Goal: Task Accomplishment & Management: Use online tool/utility

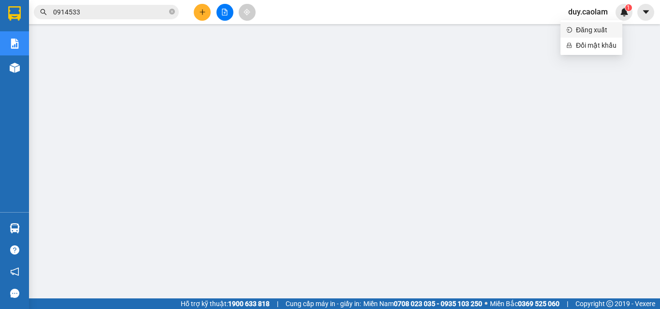
click at [588, 27] on span "Đăng xuất" at bounding box center [596, 30] width 41 height 11
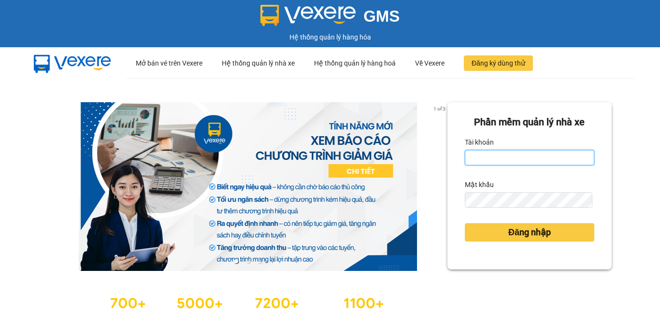
drag, startPoint x: 492, startPoint y: 153, endPoint x: 505, endPoint y: 172, distance: 22.8
click at [492, 156] on input "Tài khoản" at bounding box center [528, 157] width 129 height 15
type input "minh.caolam"
click at [487, 211] on form "Phần mềm quản lý nhà xe Tài khoản minh.caolam Mật khẩu Đăng nhập" at bounding box center [528, 186] width 129 height 142
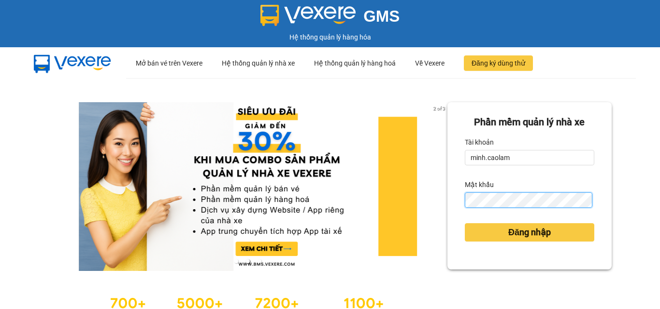
click at [464, 224] on button "Đăng nhập" at bounding box center [528, 233] width 129 height 18
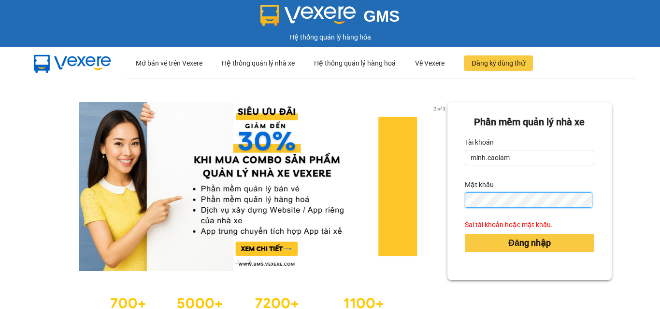
click at [464, 234] on button "Đăng nhập" at bounding box center [528, 243] width 129 height 18
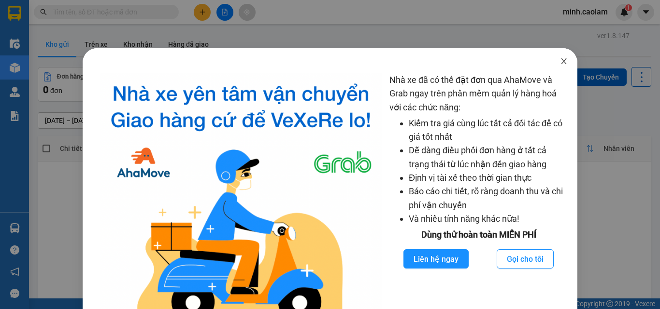
click at [555, 66] on span "Close" at bounding box center [563, 61] width 27 height 27
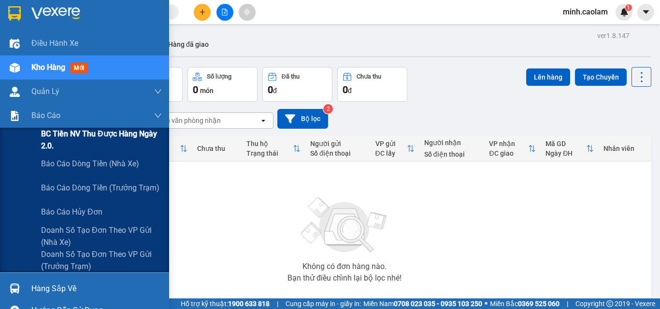
click at [56, 137] on span "BC Tiền NV thu được hàng ngày 2.0." at bounding box center [101, 140] width 121 height 24
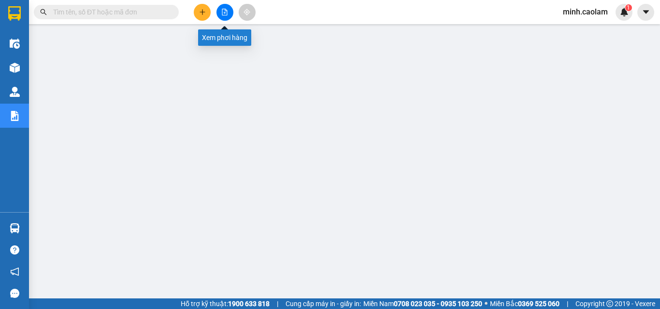
click at [229, 12] on button at bounding box center [224, 12] width 17 height 17
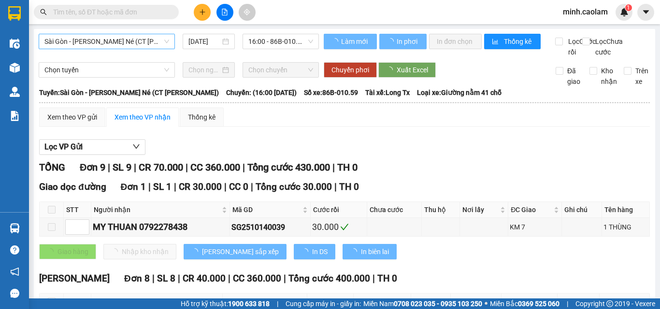
click at [101, 41] on span "Sài Gòn - [PERSON_NAME] Né (CT [PERSON_NAME])" at bounding box center [106, 41] width 125 height 14
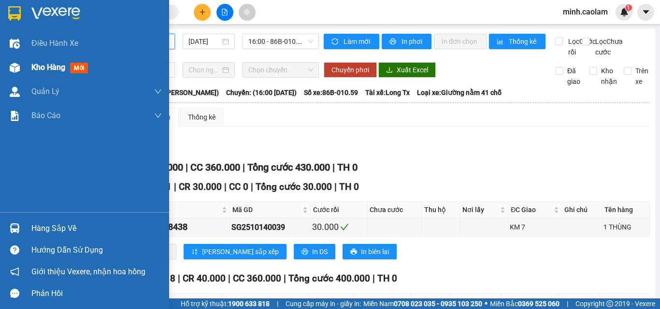
drag, startPoint x: 48, startPoint y: 63, endPoint x: 30, endPoint y: 222, distance: 159.9
click at [48, 64] on span "Kho hàng" at bounding box center [48, 67] width 34 height 9
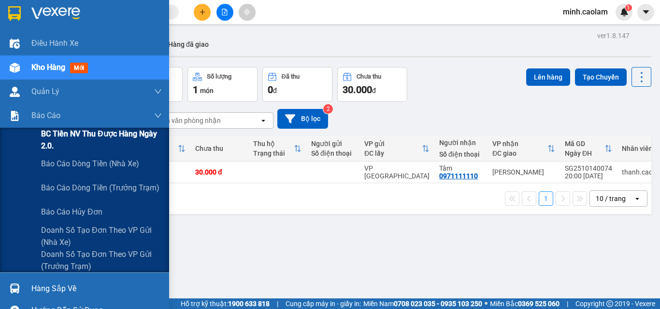
drag, startPoint x: 51, startPoint y: 150, endPoint x: 56, endPoint y: 150, distance: 4.9
click at [52, 150] on span "BC Tiền NV thu được hàng ngày 2.0." at bounding box center [101, 140] width 121 height 24
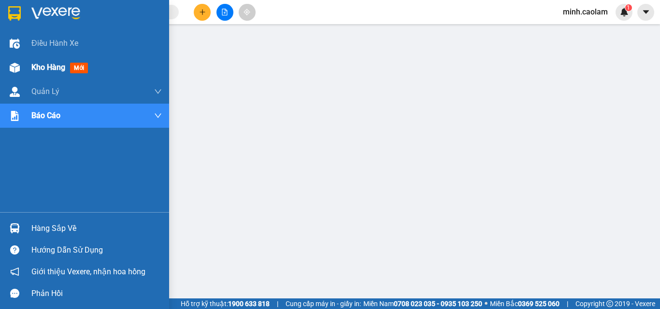
click at [32, 73] on div "Kho hàng mới" at bounding box center [61, 67] width 60 height 12
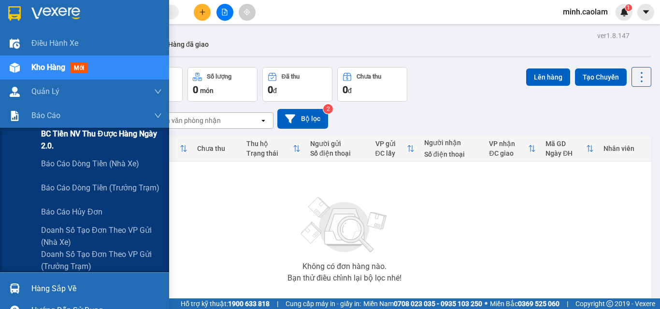
click at [46, 136] on span "BC Tiền NV thu được hàng ngày 2.0." at bounding box center [101, 140] width 121 height 24
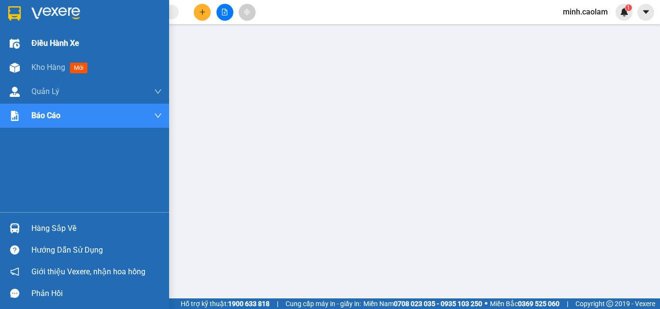
click at [40, 49] on span "Điều hành xe" at bounding box center [55, 43] width 48 height 12
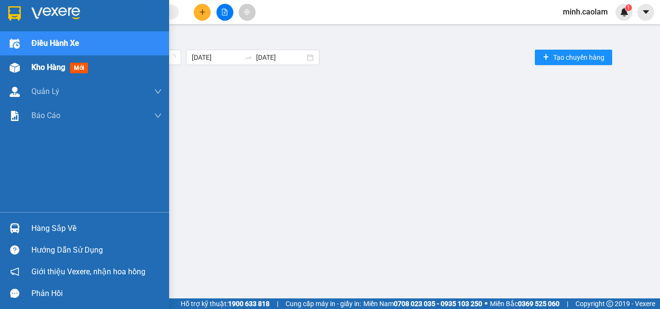
click at [37, 63] on span "Kho hàng" at bounding box center [48, 67] width 34 height 9
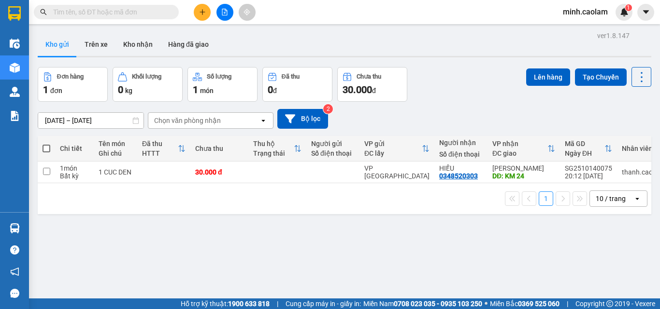
click at [117, 19] on div "Kết quả tìm kiếm ( 0 ) Bộ lọc No Data" at bounding box center [94, 12] width 188 height 17
click at [113, 16] on input "text" at bounding box center [110, 12] width 114 height 11
click at [111, 14] on input "text" at bounding box center [110, 12] width 114 height 11
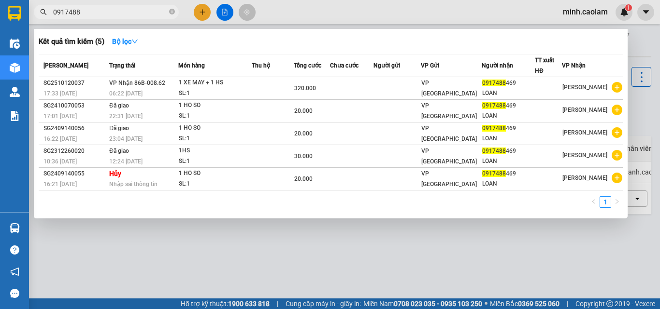
type input "0917488"
click at [300, 290] on div at bounding box center [330, 154] width 660 height 309
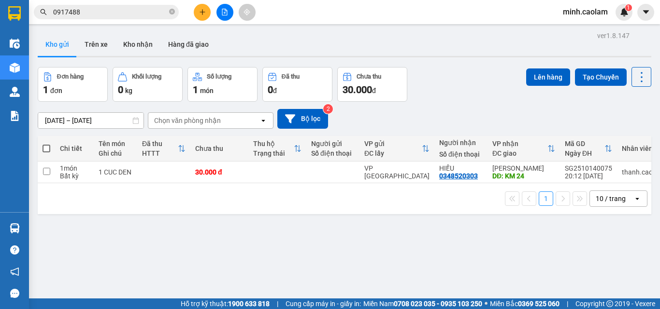
click at [226, 13] on icon "file-add" at bounding box center [224, 12] width 7 height 7
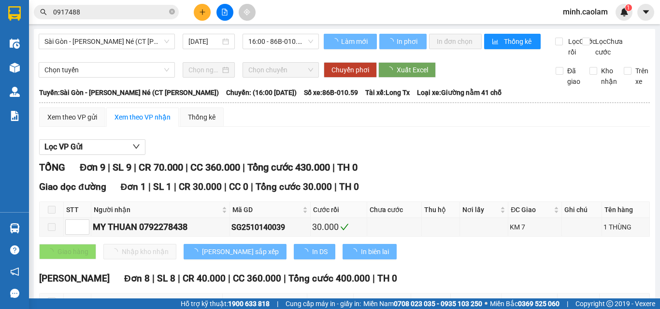
click at [205, 42] on input "[DATE]" at bounding box center [204, 41] width 32 height 11
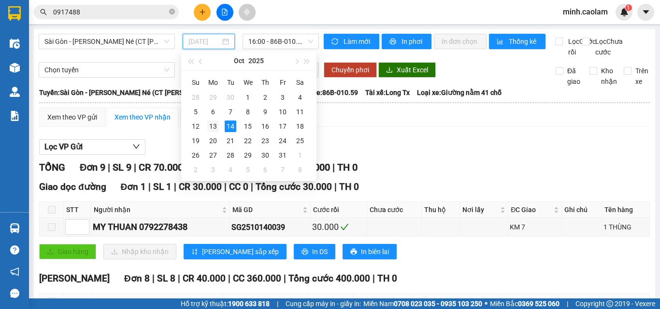
click at [208, 128] on div "13" at bounding box center [213, 127] width 12 height 12
type input "[DATE]"
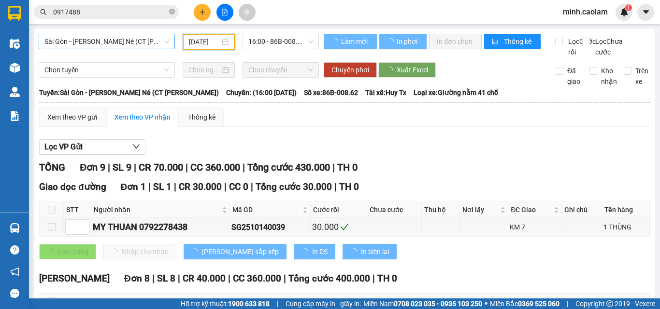
click at [120, 38] on span "Sài Gòn - [PERSON_NAME] Né (CT [PERSON_NAME])" at bounding box center [106, 41] width 125 height 14
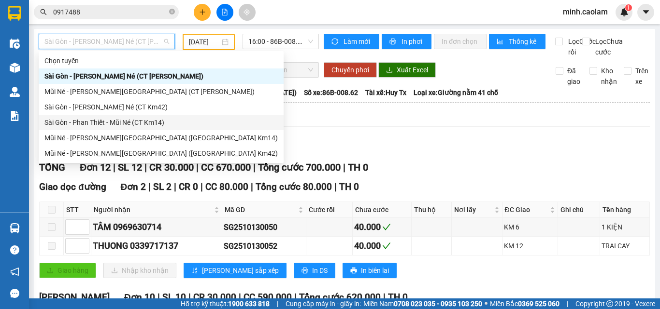
click at [131, 119] on div "Sài Gòn - Phan Thiết - Mũi Né (CT Km14)" at bounding box center [160, 122] width 233 height 11
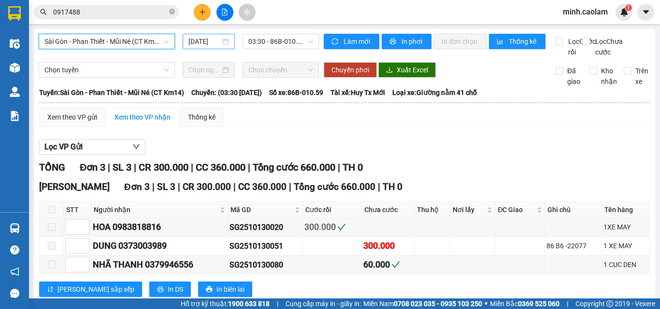
click at [195, 42] on input "[DATE]" at bounding box center [204, 41] width 32 height 11
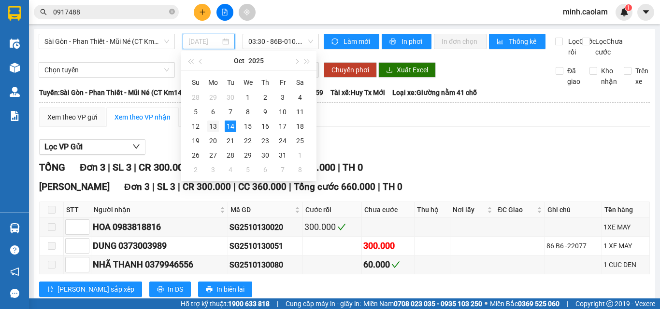
click at [211, 127] on div "13" at bounding box center [213, 127] width 12 height 12
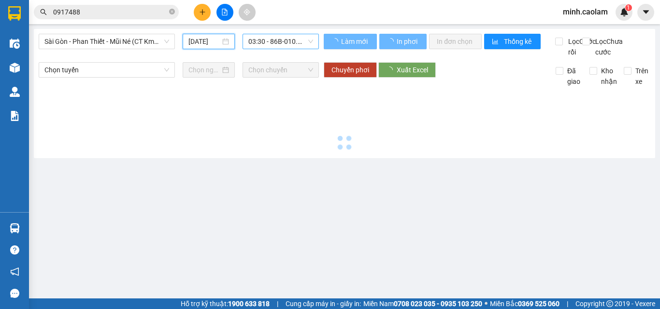
type input "[DATE]"
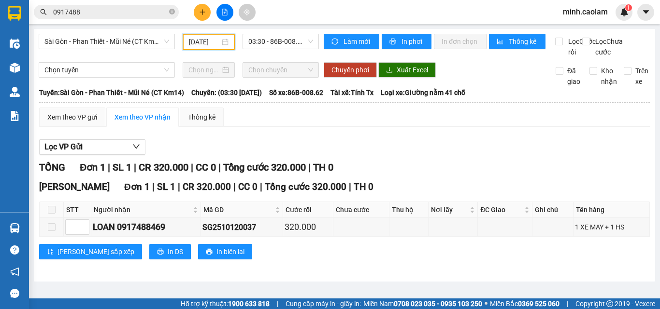
click at [98, 49] on div "Sài Gòn - Phan Thiết - Mũi Né (CT Km14)" at bounding box center [107, 42] width 144 height 16
click at [112, 46] on span "Sài Gòn - Phan Thiết - Mũi Né (CT Km14)" at bounding box center [106, 41] width 125 height 14
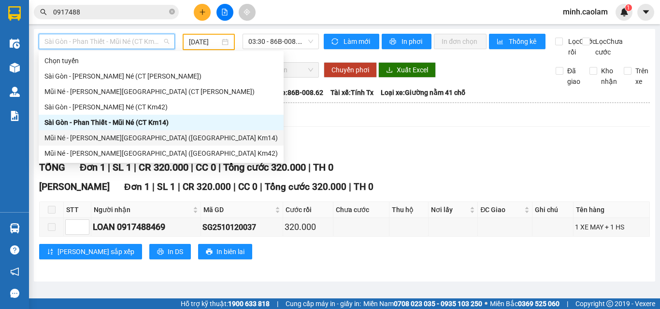
click at [108, 140] on div "Mũi Né - [PERSON_NAME][GEOGRAPHIC_DATA] ([GEOGRAPHIC_DATA] Km14)" at bounding box center [160, 138] width 233 height 11
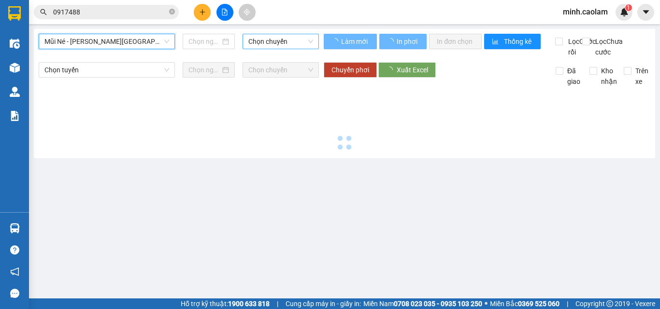
type input "[DATE]"
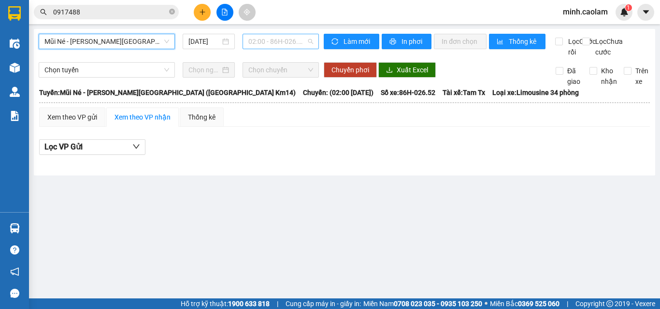
click at [263, 45] on span "02:00 - 86H-026.52" at bounding box center [280, 41] width 65 height 14
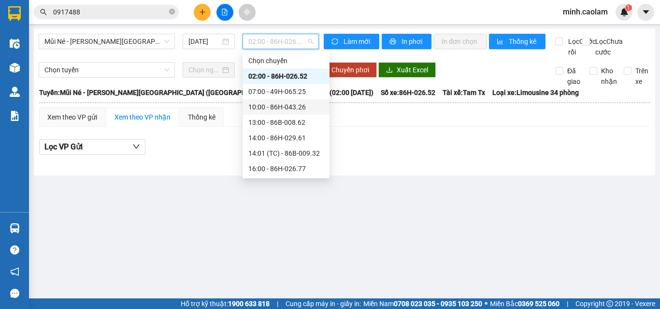
scroll to position [31, 0]
click at [276, 152] on div "17:00 - 86H-026.52" at bounding box center [285, 153] width 75 height 11
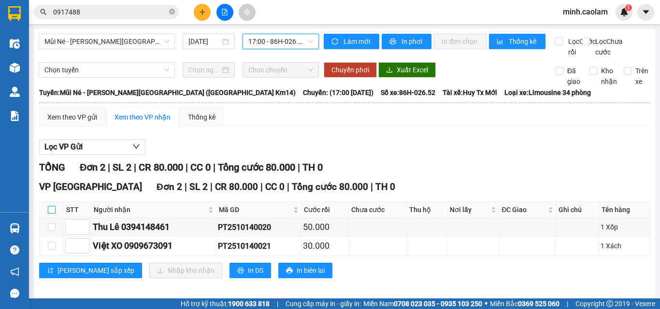
drag, startPoint x: 51, startPoint y: 220, endPoint x: 70, endPoint y: 221, distance: 18.9
click at [52, 214] on input "checkbox" at bounding box center [52, 210] width 8 height 8
checkbox input "true"
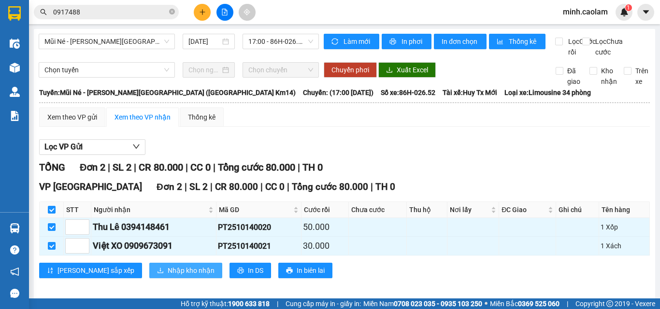
drag, startPoint x: 150, startPoint y: 281, endPoint x: 182, endPoint y: 270, distance: 33.9
click at [168, 276] on span "Nhập kho nhận" at bounding box center [191, 271] width 47 height 11
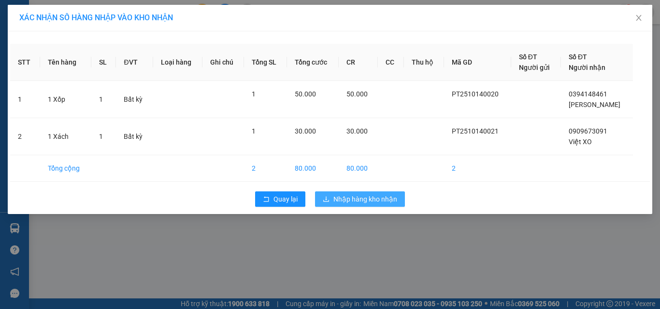
click at [373, 200] on span "Nhập hàng kho nhận" at bounding box center [365, 199] width 64 height 11
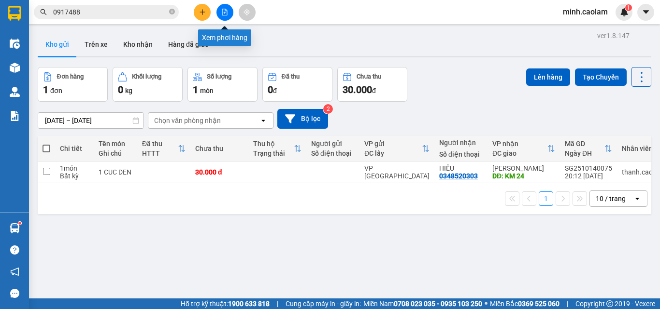
click at [222, 17] on button at bounding box center [224, 12] width 17 height 17
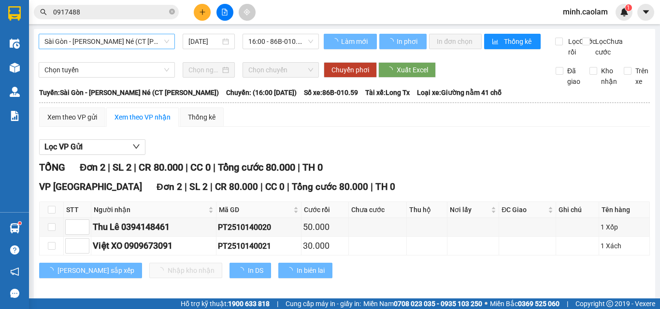
click at [103, 42] on span "Sài Gòn - [PERSON_NAME] Né (CT [PERSON_NAME])" at bounding box center [106, 41] width 125 height 14
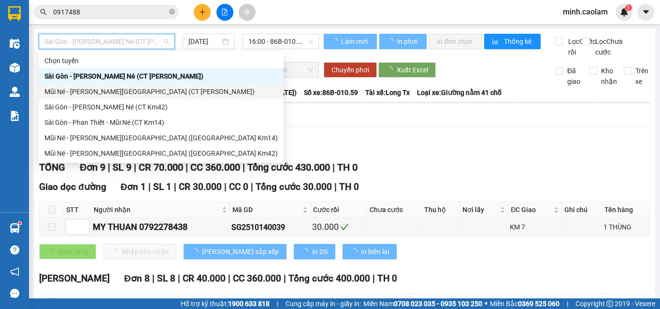
click at [79, 95] on div "Mũi Né - [PERSON_NAME][GEOGRAPHIC_DATA] (CT [PERSON_NAME])" at bounding box center [160, 91] width 233 height 11
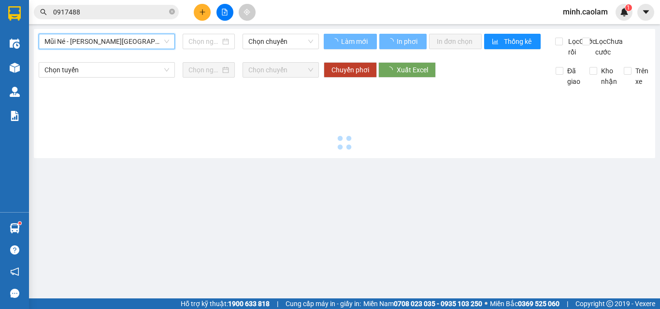
type input "[DATE]"
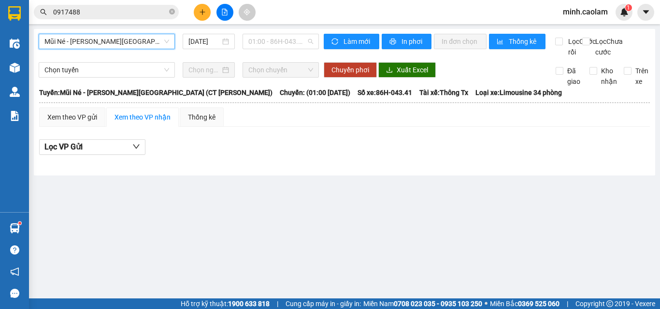
drag, startPoint x: 285, startPoint y: 50, endPoint x: 283, endPoint y: 60, distance: 10.8
click at [287, 51] on body "Kết quả [PERSON_NAME] ( 5 ) Bộ lọc Mã ĐH Trạng thái Món hàng Thu hộ [PERSON_NAM…" at bounding box center [330, 154] width 660 height 309
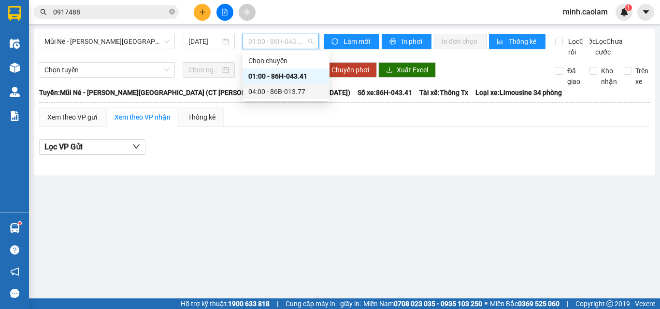
click at [276, 93] on div "04:00 - 86B-013.77" at bounding box center [285, 91] width 75 height 11
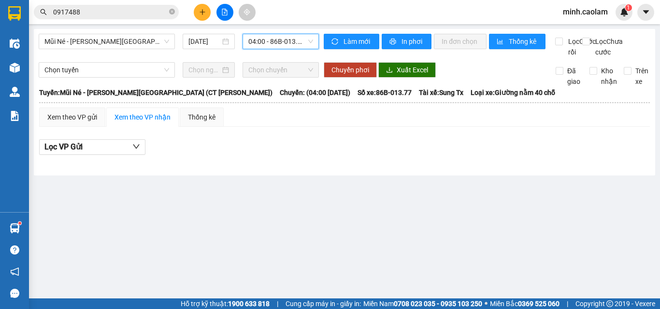
click at [100, 47] on span "Mũi Né - [PERSON_NAME][GEOGRAPHIC_DATA] (CT [PERSON_NAME])" at bounding box center [106, 41] width 125 height 14
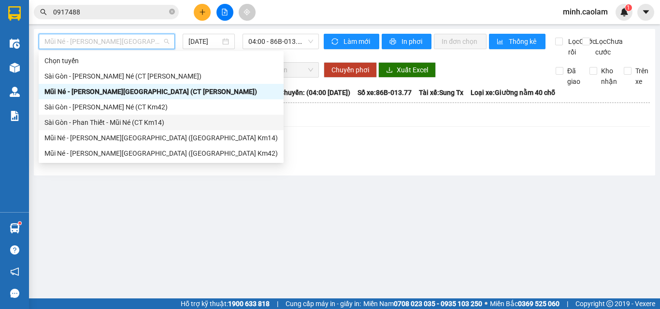
click at [88, 123] on div "Sài Gòn - Phan Thiết - Mũi Né (CT Km14)" at bounding box center [160, 122] width 233 height 11
type input "[DATE]"
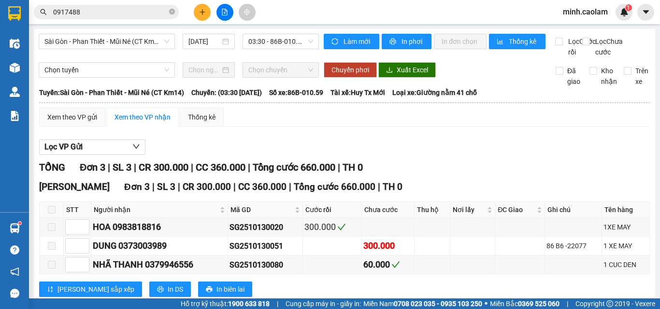
click at [75, 32] on div "[GEOGRAPHIC_DATA] - [PERSON_NAME] Né ([GEOGRAPHIC_DATA] Km14) [DATE] 03:30 - 86…" at bounding box center [344, 174] width 621 height 291
click at [90, 37] on span "Sài Gòn - Phan Thiết - Mũi Né (CT Km14)" at bounding box center [106, 41] width 125 height 14
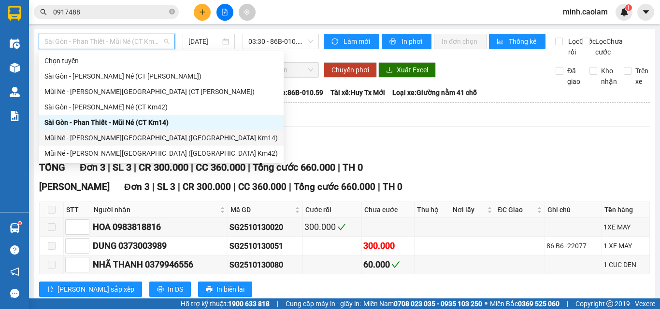
click at [94, 140] on div "Mũi Né - [PERSON_NAME][GEOGRAPHIC_DATA] ([GEOGRAPHIC_DATA] Km14)" at bounding box center [160, 138] width 233 height 11
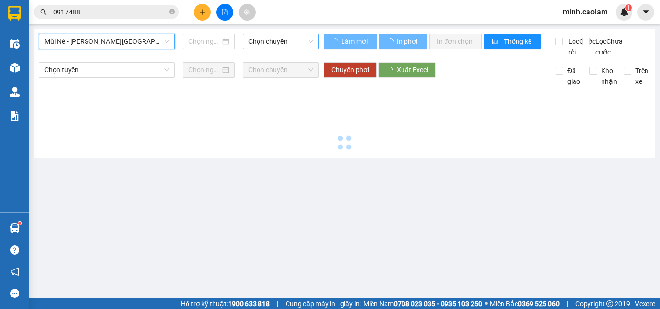
type input "[DATE]"
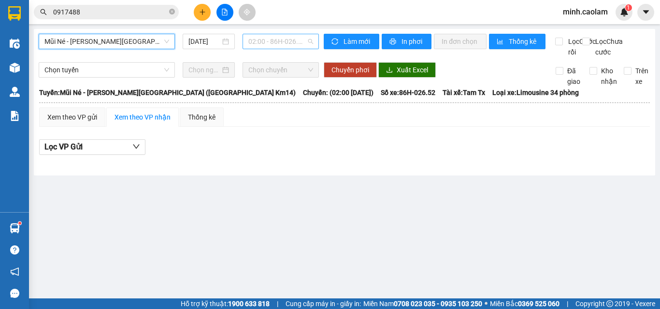
click at [279, 47] on span "02:00 - 86H-026.52" at bounding box center [280, 41] width 65 height 14
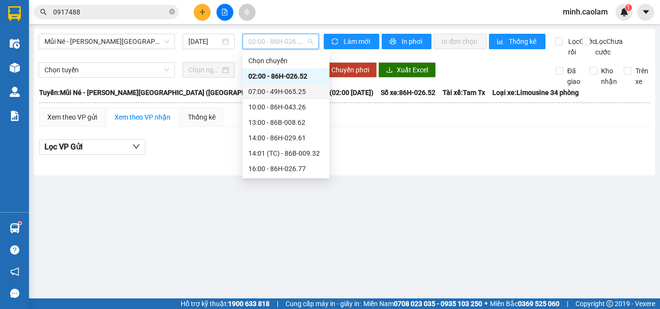
drag, startPoint x: 279, startPoint y: 93, endPoint x: 264, endPoint y: 69, distance: 28.4
click at [279, 94] on div "07:00 - 49H-065.25" at bounding box center [285, 91] width 75 height 11
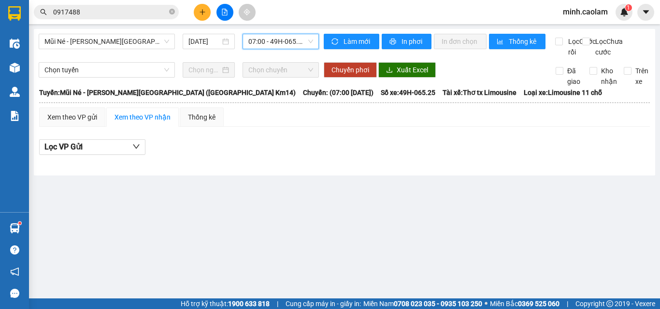
drag, startPoint x: 276, startPoint y: 37, endPoint x: 269, endPoint y: 101, distance: 64.6
click at [276, 38] on span "07:00 - 49H-065.25" at bounding box center [280, 41] width 65 height 14
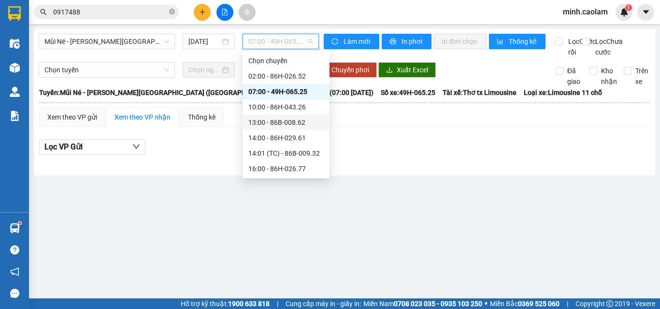
click at [268, 112] on div "10:00 - 86H-043.26" at bounding box center [285, 107] width 75 height 11
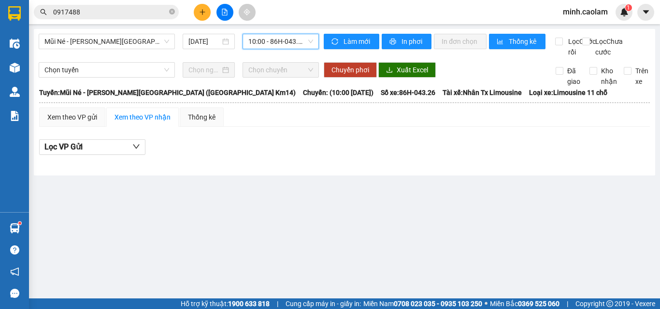
click at [283, 41] on span "10:00 - 86H-043.26" at bounding box center [280, 41] width 65 height 14
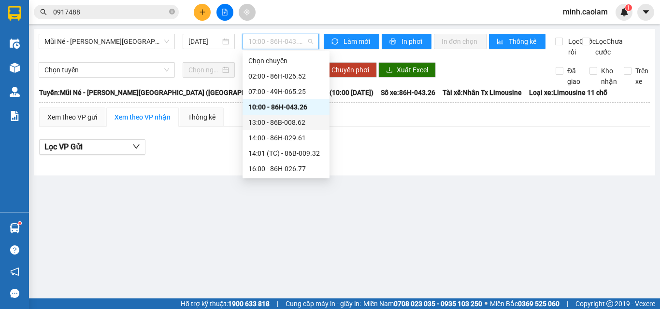
click at [268, 125] on div "13:00 - 86B-008.62" at bounding box center [285, 122] width 75 height 11
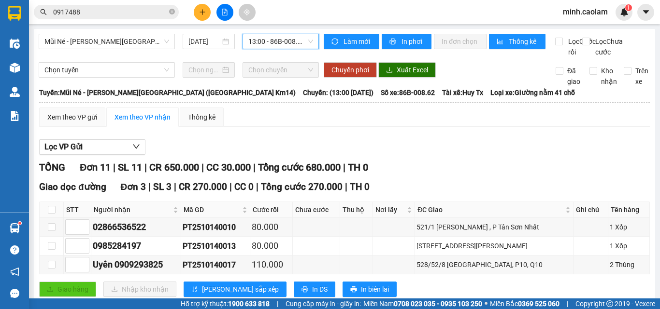
drag, startPoint x: 266, startPoint y: 43, endPoint x: 280, endPoint y: 135, distance: 92.8
click at [266, 43] on span "13:00 - 86B-008.62" at bounding box center [280, 41] width 65 height 14
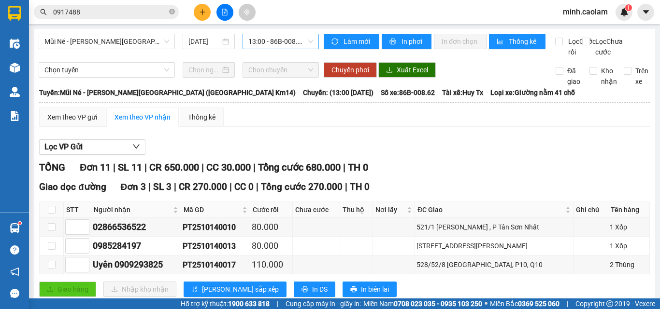
click at [292, 45] on span "13:00 - 86B-008.62" at bounding box center [280, 41] width 65 height 14
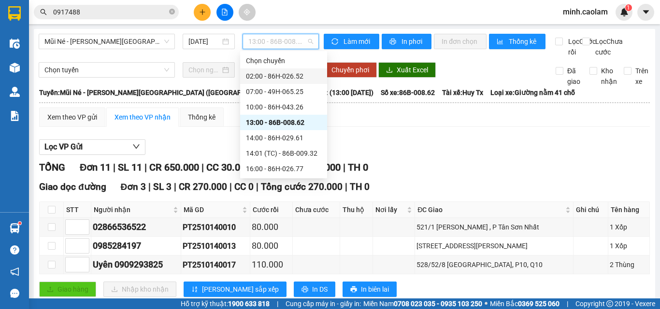
click at [267, 77] on div "02:00 - 86H-026.52" at bounding box center [283, 76] width 75 height 11
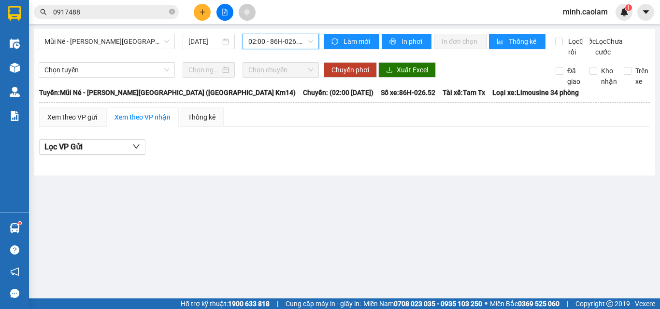
click at [268, 42] on span "02:00 - 86H-026.52" at bounding box center [280, 41] width 65 height 14
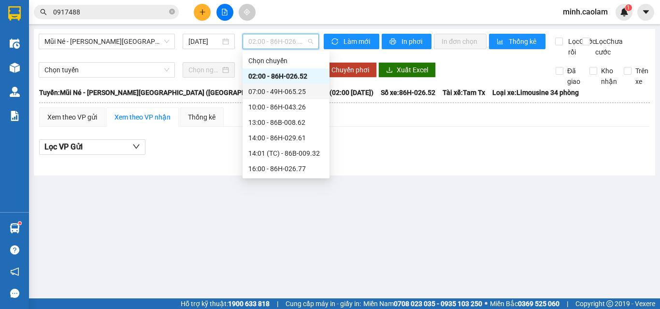
drag, startPoint x: 267, startPoint y: 96, endPoint x: 261, endPoint y: 64, distance: 32.5
click at [266, 96] on div "07:00 - 49H-065.25" at bounding box center [285, 91] width 75 height 11
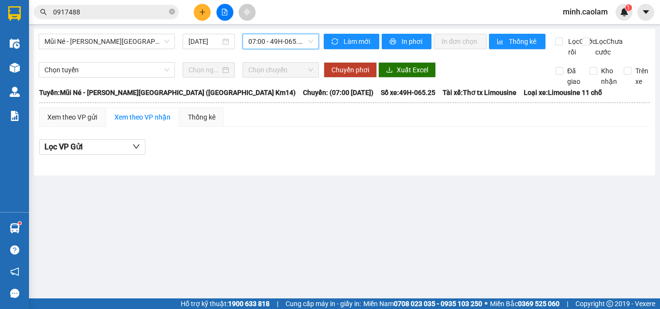
click at [265, 39] on span "07:00 - 49H-065.25" at bounding box center [280, 41] width 65 height 14
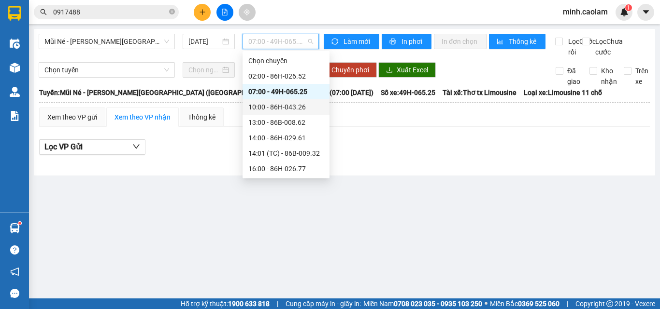
click at [267, 102] on div "10:00 - 86H-043.26" at bounding box center [285, 107] width 75 height 11
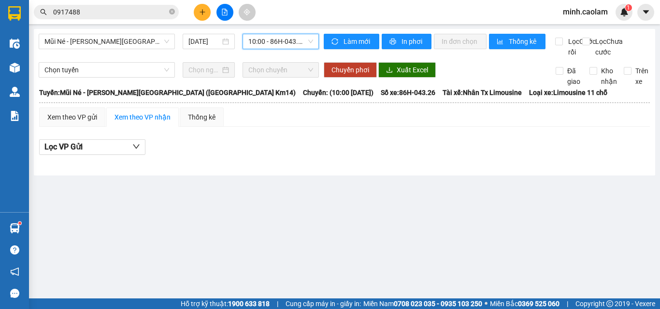
click at [266, 45] on span "10:00 - 86H-043.26" at bounding box center [280, 41] width 65 height 14
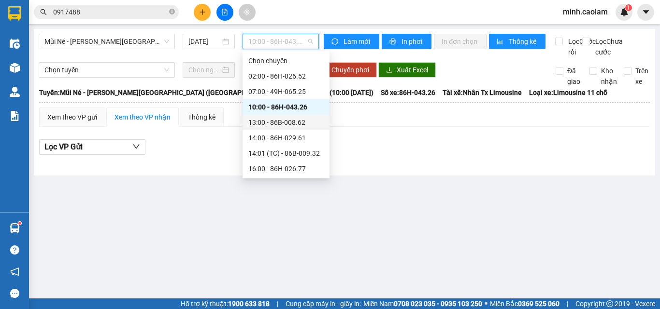
click at [284, 119] on div "13:00 - 86B-008.62" at bounding box center [285, 122] width 75 height 11
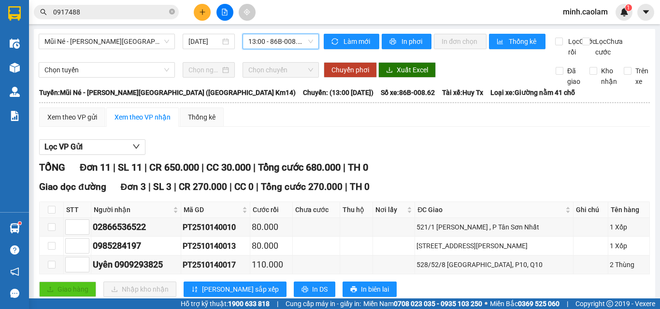
click at [282, 46] on span "13:00 - 86B-008.62" at bounding box center [280, 41] width 65 height 14
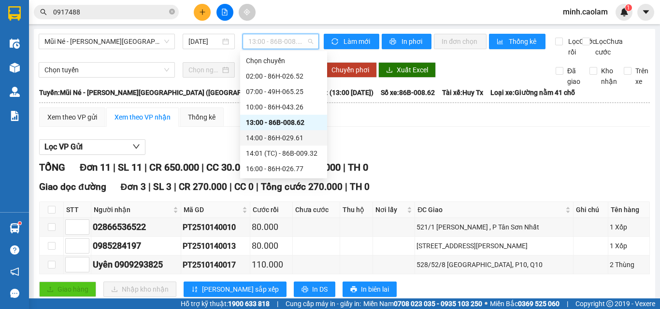
click at [253, 139] on div "14:00 - 86H-029.61" at bounding box center [283, 138] width 75 height 11
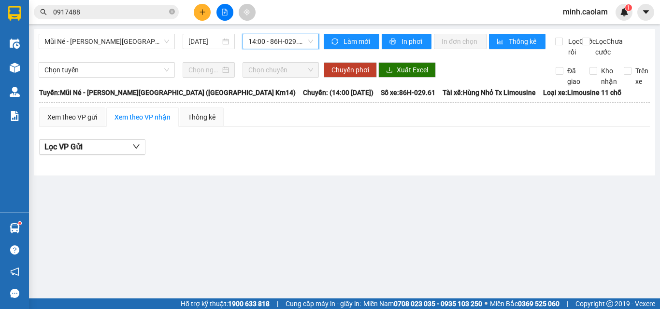
click at [265, 40] on span "14:00 - 86H-029.61" at bounding box center [280, 41] width 65 height 14
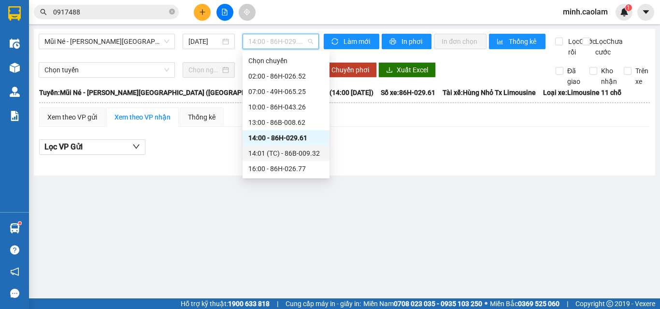
click at [269, 154] on div "14:01 (TC) - 86B-009.32" at bounding box center [285, 153] width 75 height 11
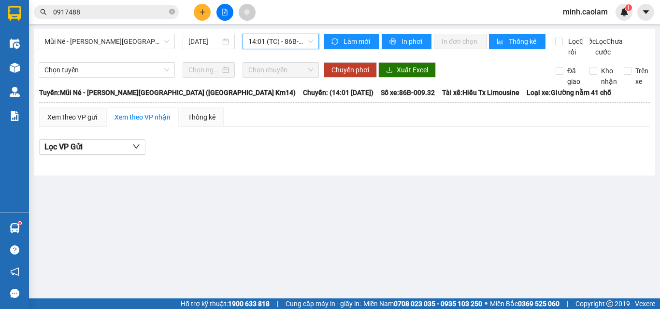
click at [280, 41] on span "14:01 (TC) - 86B-009.32" at bounding box center [280, 41] width 65 height 14
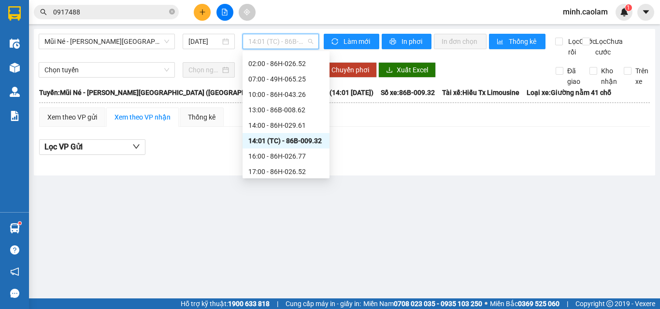
scroll to position [31, 0]
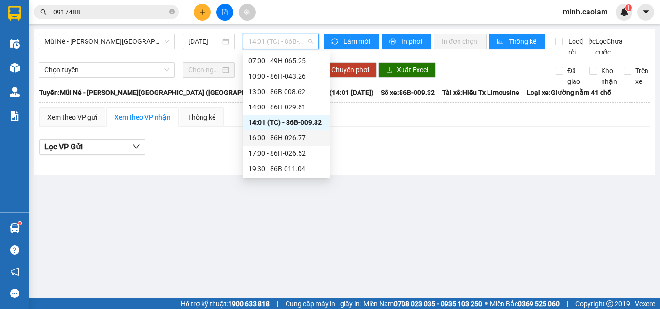
click at [273, 144] on div "16:00 - 86H-026.77" at bounding box center [285, 137] width 87 height 15
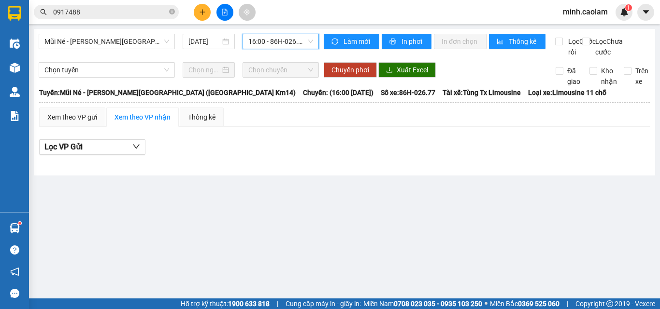
click at [280, 40] on span "16:00 - 86H-026.77" at bounding box center [280, 41] width 65 height 14
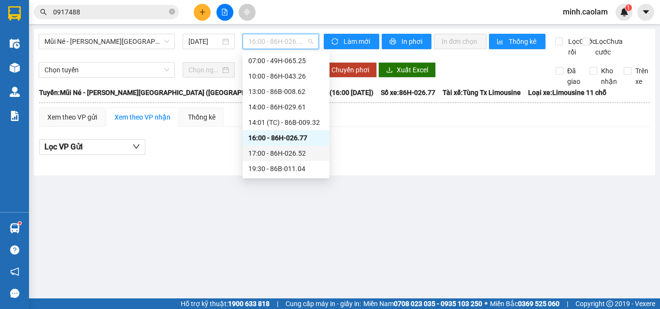
click at [293, 156] on div "17:00 - 86H-026.52" at bounding box center [285, 153] width 75 height 11
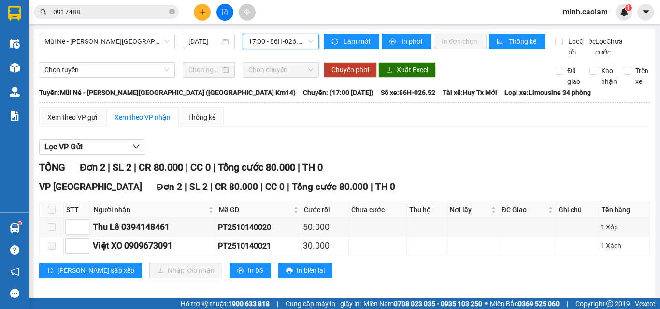
click at [266, 38] on span "17:00 - 86H-026.52" at bounding box center [280, 41] width 65 height 14
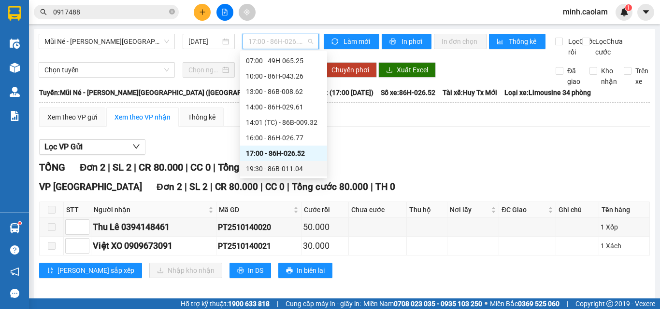
click at [272, 170] on div "19:30 - 86B-011.04" at bounding box center [283, 169] width 75 height 11
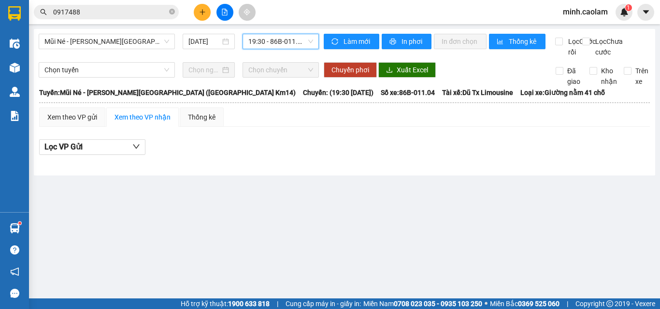
click at [109, 32] on div "Mũi Né - [PERSON_NAME][GEOGRAPHIC_DATA] ([GEOGRAPHIC_DATA] Km14) [DATE] 19:30 1…" at bounding box center [344, 102] width 621 height 147
click at [100, 43] on span "Mũi Né - [PERSON_NAME][GEOGRAPHIC_DATA] ([GEOGRAPHIC_DATA] Km14)" at bounding box center [106, 41] width 125 height 14
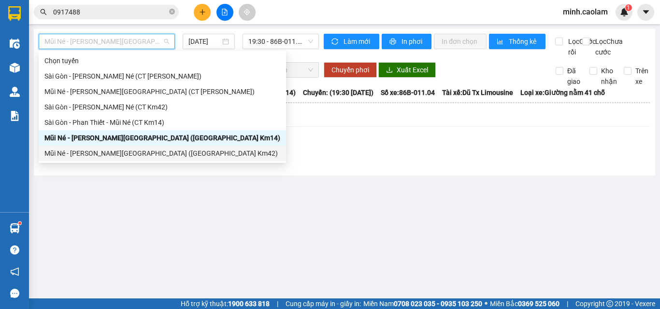
click at [69, 155] on div "Mũi Né - [PERSON_NAME][GEOGRAPHIC_DATA] ([GEOGRAPHIC_DATA] Km42)" at bounding box center [162, 153] width 236 height 11
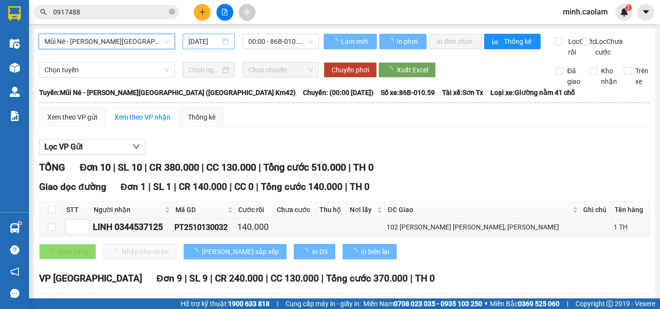
click at [213, 48] on div "[DATE]" at bounding box center [209, 41] width 52 height 15
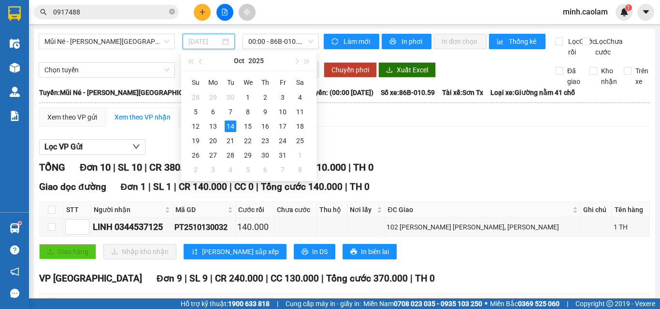
type input "[DATE]"
click at [456, 142] on div "Xem theo VP gửi Xem theo [PERSON_NAME] Thống kê Lọc VP Gửi [PERSON_NAME] 10 | …" at bounding box center [344, 311] width 610 height 407
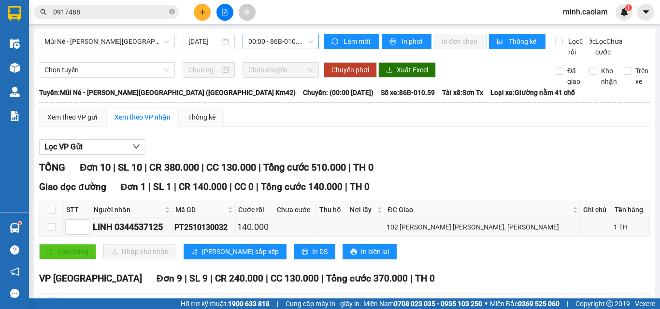
click at [278, 42] on span "00:00 - 86B-010.59" at bounding box center [280, 41] width 65 height 14
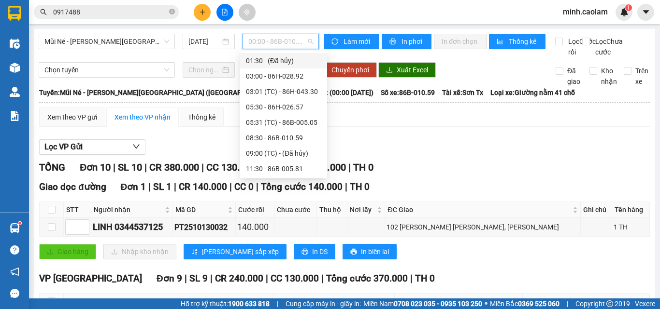
scroll to position [15, 0]
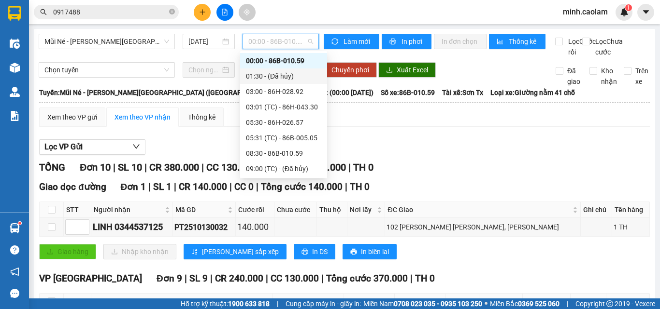
click at [272, 87] on div "03:00 - 86H-028.92" at bounding box center [283, 91] width 75 height 11
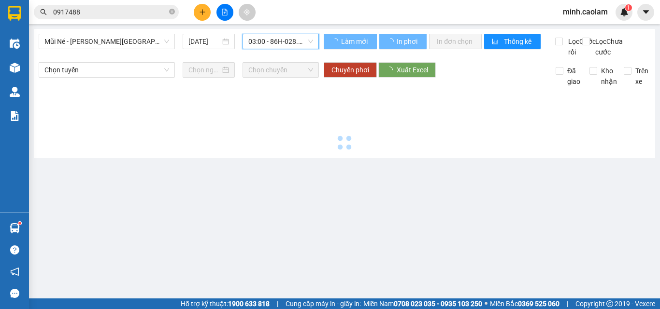
click at [282, 32] on div "Mũi Né - [PERSON_NAME][GEOGRAPHIC_DATA] ([GEOGRAPHIC_DATA] Km42) [DATE] 03:00 0…" at bounding box center [344, 93] width 621 height 129
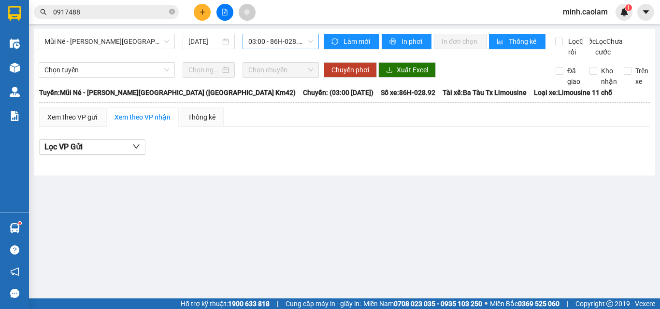
drag, startPoint x: 283, startPoint y: 38, endPoint x: 299, endPoint y: 98, distance: 62.0
click at [283, 38] on span "03:00 - 86H-028.92" at bounding box center [280, 41] width 65 height 14
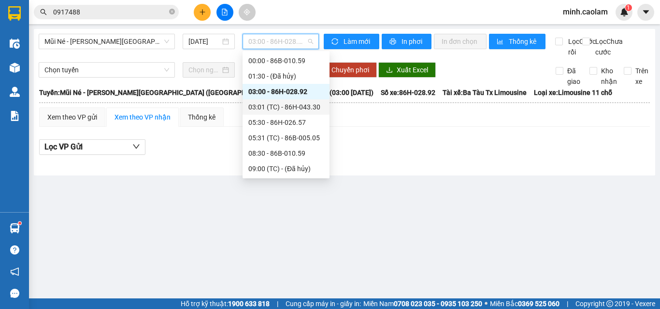
click at [298, 107] on div "03:01 (TC) - 86H-043.30" at bounding box center [285, 107] width 75 height 11
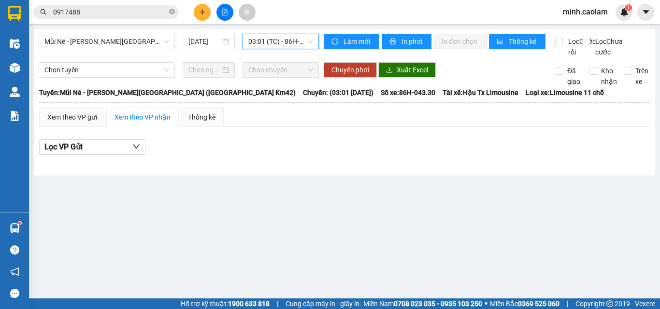
click at [272, 40] on span "03:01 (TC) - 86H-043.30" at bounding box center [280, 41] width 65 height 14
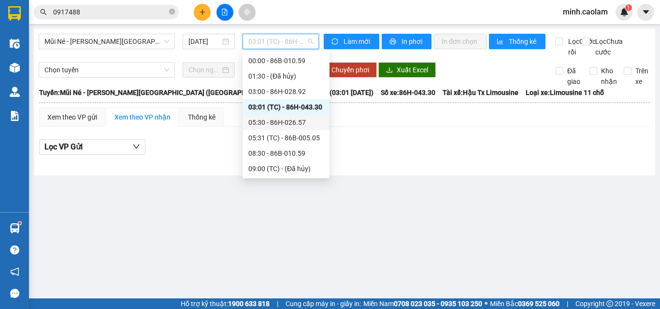
click at [286, 122] on div "05:30 - 86H-026.57" at bounding box center [285, 122] width 75 height 11
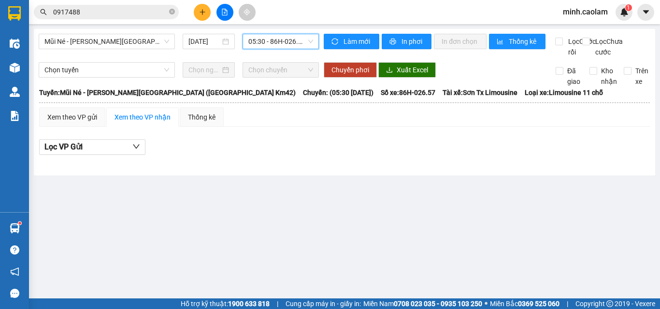
click at [262, 37] on span "05:30 - 86H-026.57" at bounding box center [280, 41] width 65 height 14
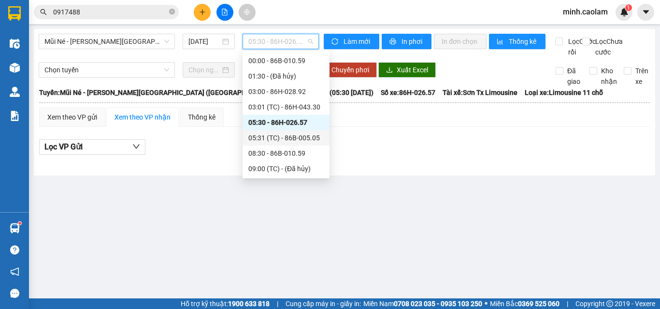
click at [291, 136] on div "05:31 (TC) - 86B-005.05" at bounding box center [285, 138] width 75 height 11
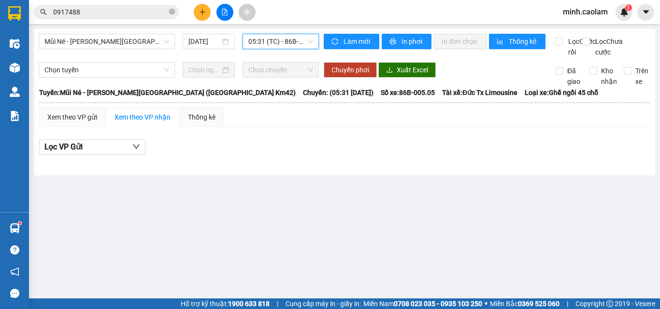
drag, startPoint x: 271, startPoint y: 38, endPoint x: 275, endPoint y: 80, distance: 42.1
click at [271, 39] on span "05:31 (TC) - 86B-005.05" at bounding box center [280, 41] width 65 height 14
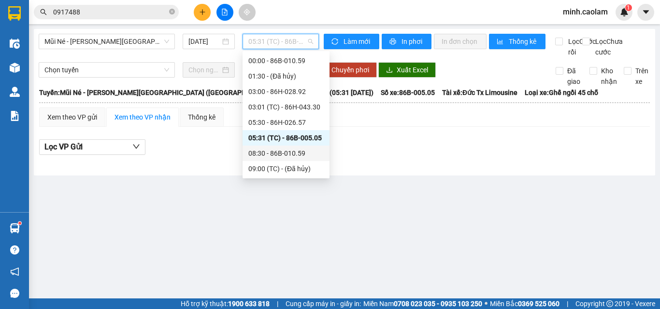
click at [282, 150] on div "08:30 - 86B-010.59" at bounding box center [285, 153] width 75 height 11
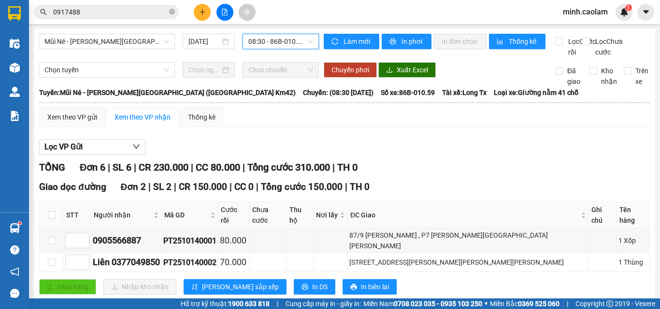
click at [270, 46] on span "08:30 - 86B-010.59" at bounding box center [280, 41] width 65 height 14
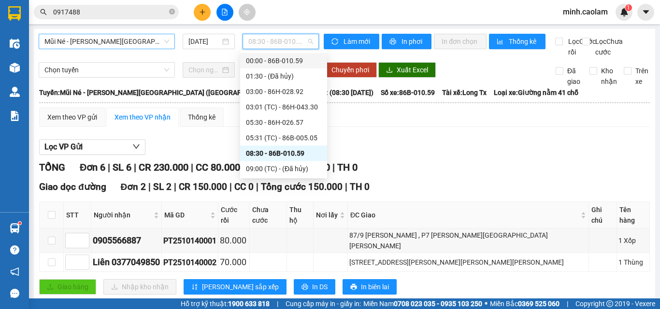
click at [94, 47] on span "Mũi Né - [PERSON_NAME][GEOGRAPHIC_DATA] ([GEOGRAPHIC_DATA] Km42)" at bounding box center [106, 41] width 125 height 14
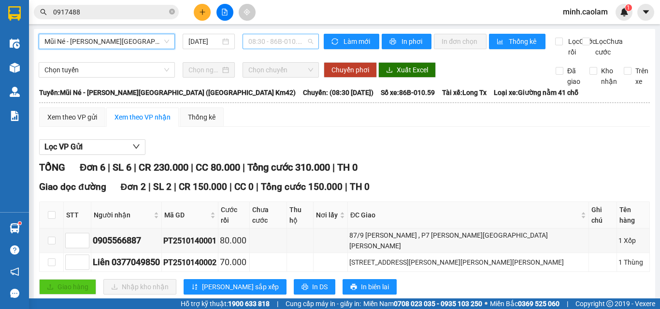
click at [265, 38] on span "08:30 - 86B-010.59" at bounding box center [280, 41] width 65 height 14
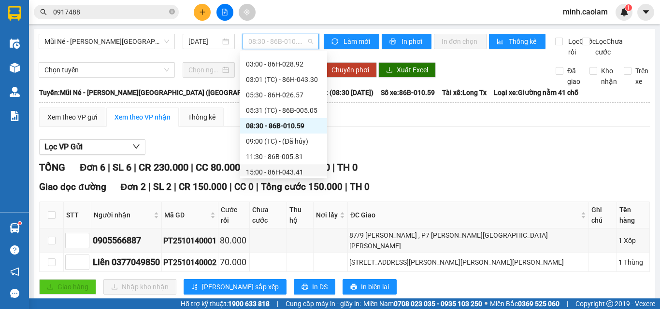
scroll to position [93, 0]
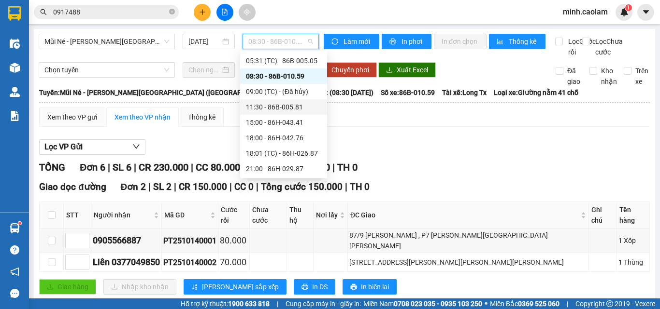
click at [284, 100] on div "11:30 - 86B-005.81" at bounding box center [283, 106] width 87 height 15
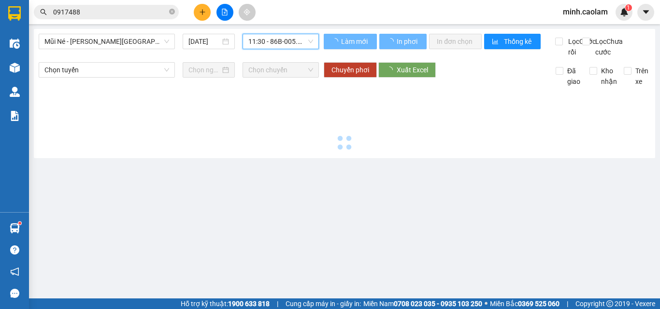
click at [280, 33] on div "Mũi Né - [GEOGRAPHIC_DATA][PERSON_NAME][GEOGRAPHIC_DATA] ([GEOGRAPHIC_DATA] Km4…" at bounding box center [344, 93] width 621 height 129
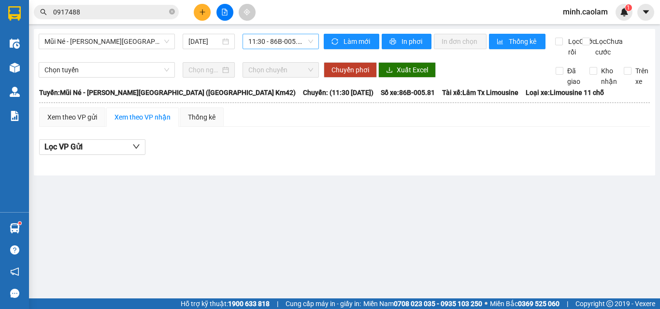
click at [287, 47] on span "11:30 - 86B-005.81" at bounding box center [280, 41] width 65 height 14
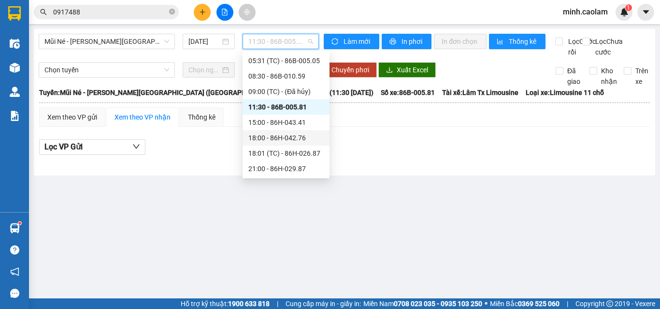
click at [274, 125] on div "15:00 - 86H-043.41" at bounding box center [285, 122] width 75 height 11
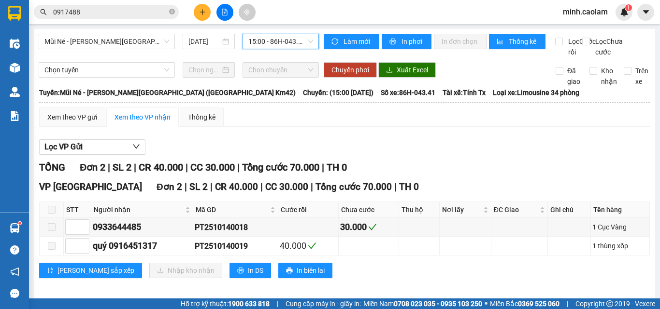
click at [273, 43] on span "15:00 - 86H-043.41" at bounding box center [280, 41] width 65 height 14
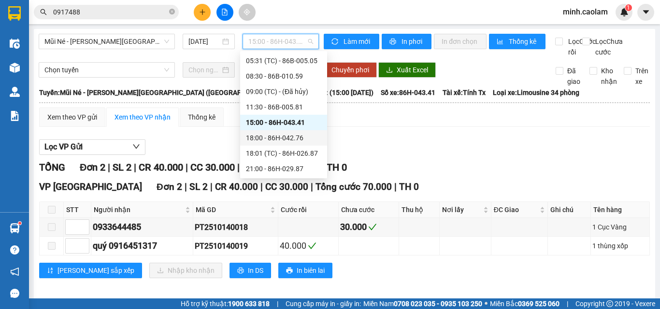
click at [269, 142] on div "18:00 - 86H-042.76" at bounding box center [283, 138] width 75 height 11
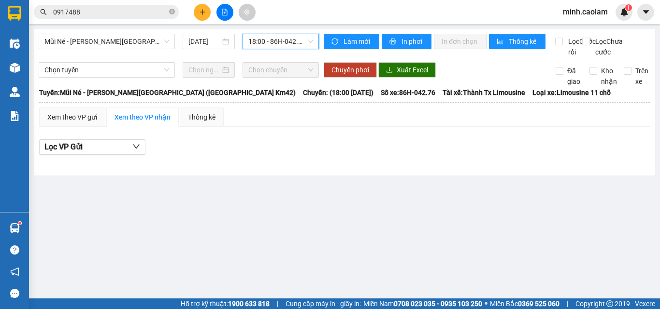
click at [262, 37] on span "18:00 - 86H-042.76" at bounding box center [280, 41] width 65 height 14
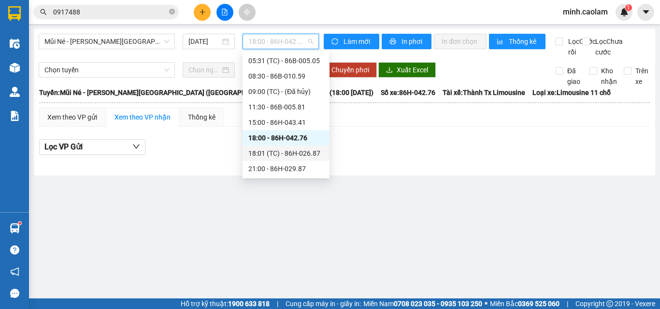
drag, startPoint x: 301, startPoint y: 152, endPoint x: 279, endPoint y: 75, distance: 79.9
click at [301, 152] on div "18:01 (TC) - 86H-026.87" at bounding box center [285, 153] width 75 height 11
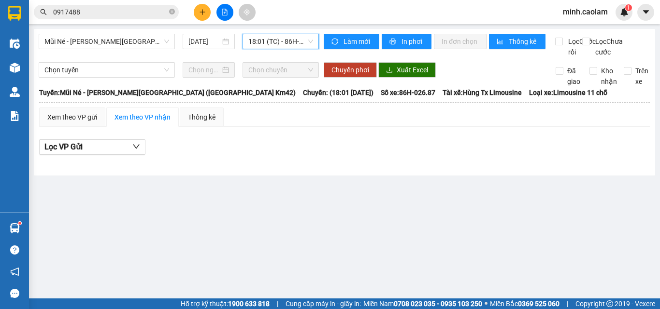
drag, startPoint x: 278, startPoint y: 44, endPoint x: 272, endPoint y: 153, distance: 108.8
click at [278, 45] on span "18:01 (TC) - 86H-026.87" at bounding box center [280, 41] width 65 height 14
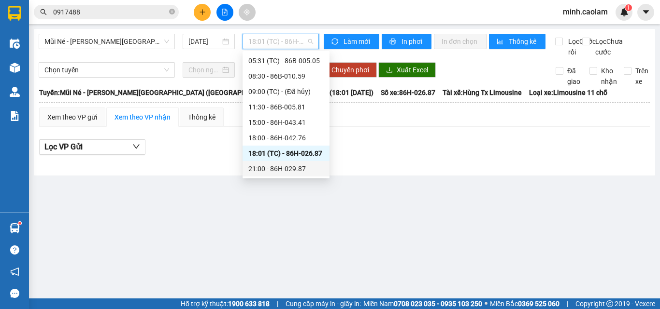
drag, startPoint x: 270, startPoint y: 165, endPoint x: 250, endPoint y: 179, distance: 24.6
click at [270, 165] on div "21:00 - 86H-029.87" at bounding box center [285, 169] width 75 height 11
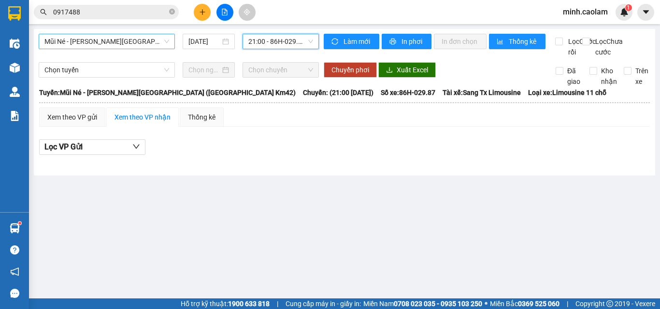
click at [101, 39] on span "Mũi Né - [PERSON_NAME][GEOGRAPHIC_DATA] ([GEOGRAPHIC_DATA] Km42)" at bounding box center [106, 41] width 125 height 14
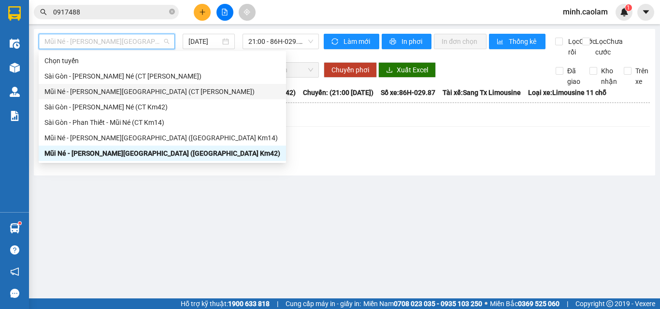
click at [73, 98] on div "Mũi Né - [PERSON_NAME][GEOGRAPHIC_DATA] (CT [PERSON_NAME])" at bounding box center [162, 91] width 247 height 15
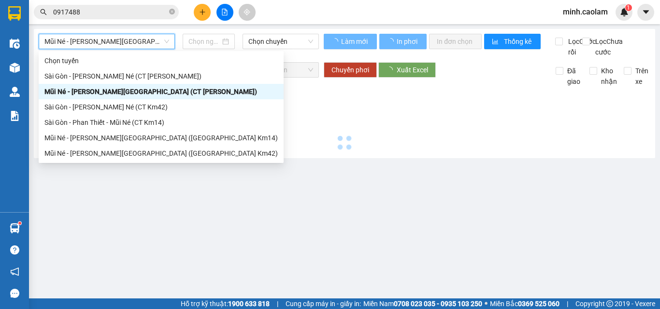
type input "[DATE]"
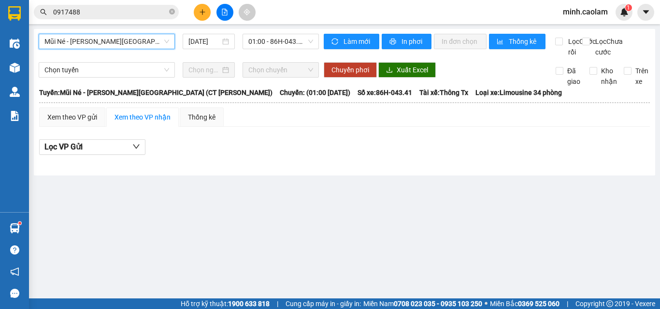
click at [84, 50] on div "Mũi Né - [PERSON_NAME][GEOGRAPHIC_DATA] (CT [PERSON_NAME]) [PERSON_NAME] Né - […" at bounding box center [179, 46] width 280 height 24
drag, startPoint x: 91, startPoint y: 49, endPoint x: 95, endPoint y: 101, distance: 52.3
click at [93, 49] on div "Mũi Né - [PERSON_NAME][GEOGRAPHIC_DATA] (CT [PERSON_NAME]) [DATE] 01:00 - 86H-0…" at bounding box center [179, 46] width 280 height 24
click at [100, 35] on span "Mũi Né - [PERSON_NAME][GEOGRAPHIC_DATA] (CT [PERSON_NAME])" at bounding box center [106, 41] width 125 height 14
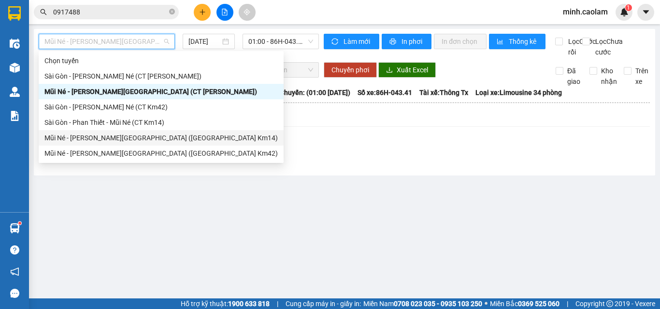
click at [96, 140] on div "Mũi Né - [PERSON_NAME][GEOGRAPHIC_DATA] ([GEOGRAPHIC_DATA] Km14)" at bounding box center [160, 138] width 233 height 11
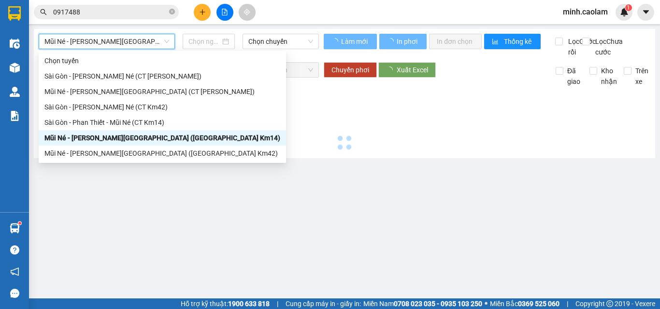
type input "[DATE]"
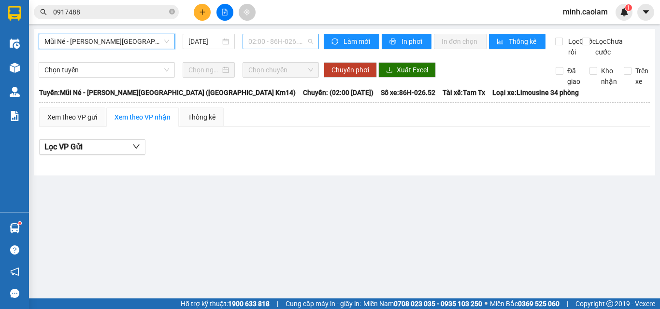
click at [267, 46] on span "02:00 - 86H-026.52" at bounding box center [280, 41] width 65 height 14
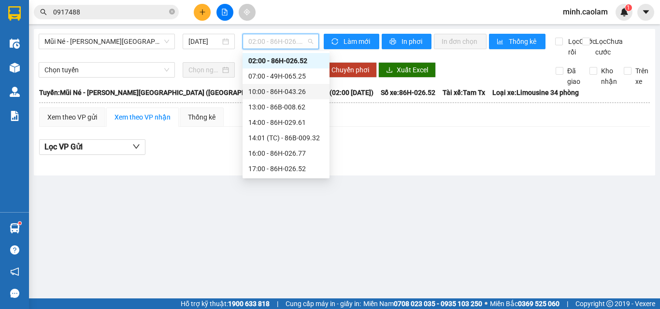
click at [302, 94] on div "10:00 - 86H-043.26" at bounding box center [285, 91] width 75 height 11
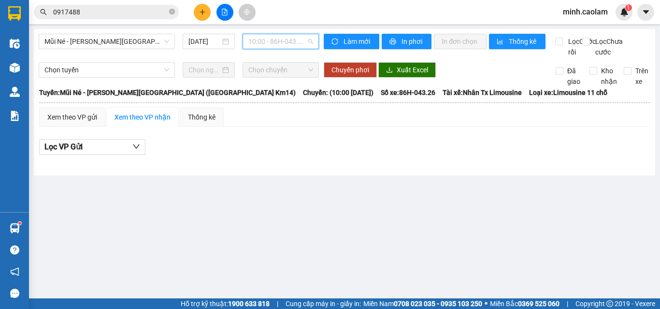
drag, startPoint x: 278, startPoint y: 41, endPoint x: 293, endPoint y: 106, distance: 67.2
click at [278, 42] on span "10:00 - 86H-043.26" at bounding box center [280, 41] width 65 height 14
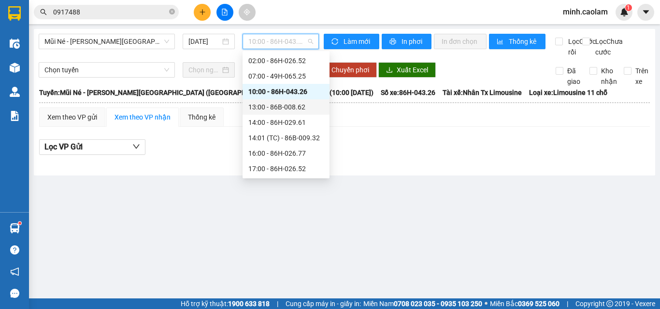
click at [285, 114] on div "13:00 - 86B-008.62" at bounding box center [285, 106] width 87 height 15
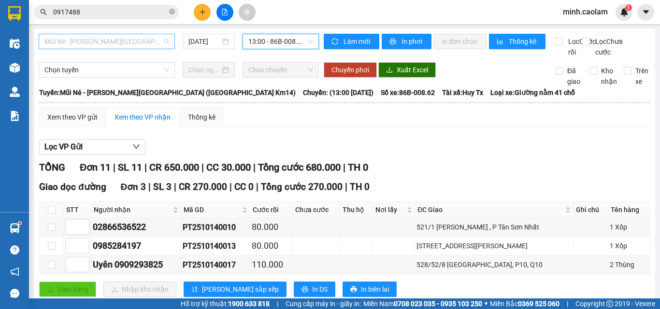
click at [98, 39] on span "Mũi Né - [PERSON_NAME][GEOGRAPHIC_DATA] ([GEOGRAPHIC_DATA] Km14)" at bounding box center [106, 41] width 125 height 14
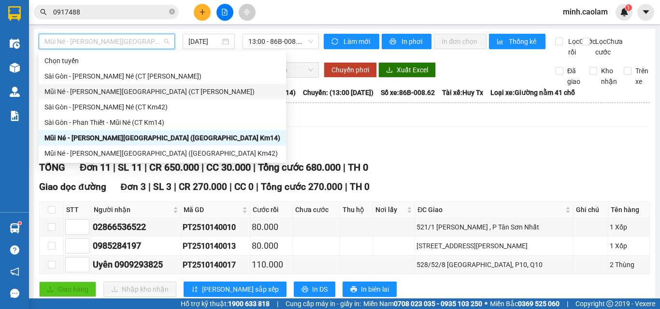
click at [97, 85] on div "Mũi Né - [PERSON_NAME][GEOGRAPHIC_DATA] (CT [PERSON_NAME])" at bounding box center [162, 91] width 247 height 15
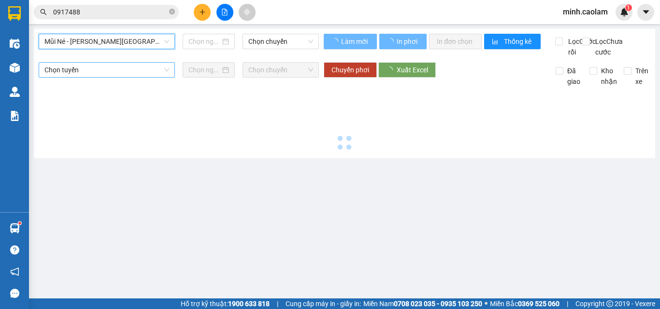
type input "[DATE]"
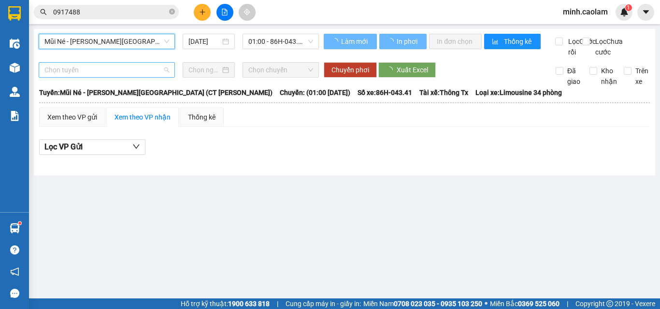
click at [100, 77] on span "Chọn tuyến" at bounding box center [106, 70] width 125 height 14
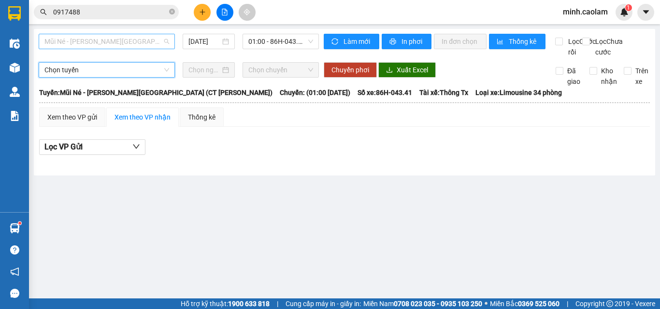
click at [103, 42] on span "Mũi Né - [PERSON_NAME][GEOGRAPHIC_DATA] (CT [PERSON_NAME])" at bounding box center [106, 41] width 125 height 14
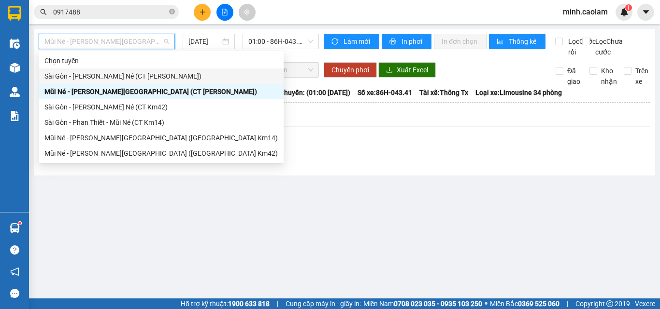
click at [94, 75] on div "Sài Gòn - [PERSON_NAME] Né (CT [PERSON_NAME])" at bounding box center [160, 76] width 233 height 11
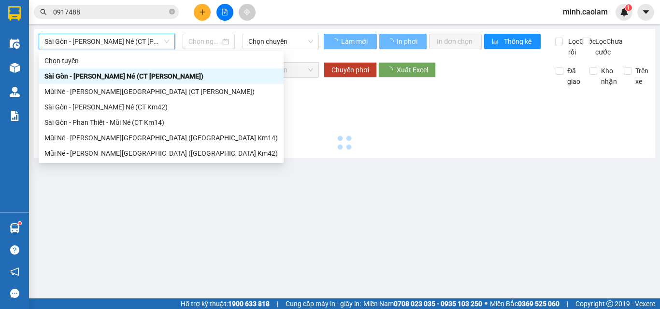
type input "[DATE]"
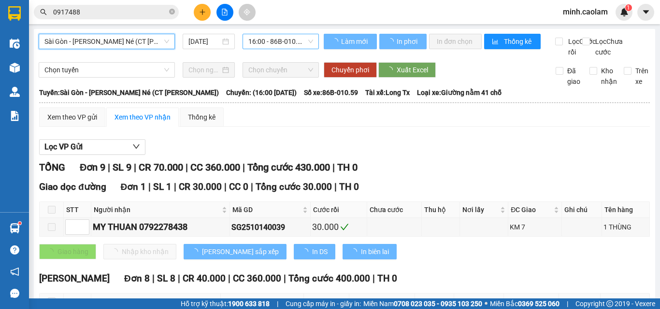
click at [282, 41] on span "16:00 - 86B-010.59" at bounding box center [280, 41] width 65 height 14
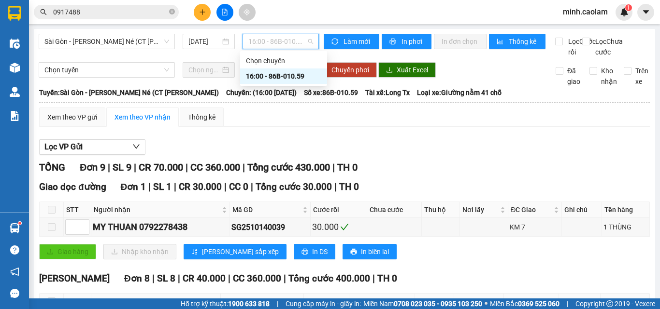
click at [281, 41] on span "16:00 - 86B-010.59" at bounding box center [280, 41] width 65 height 14
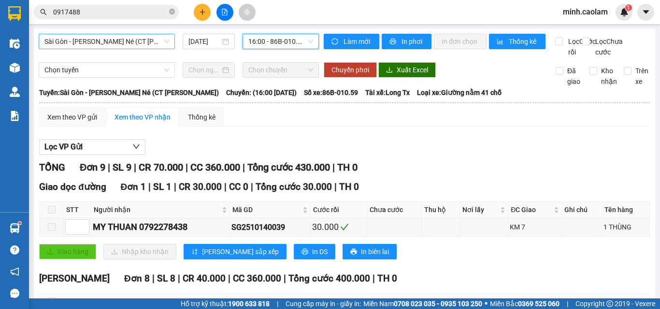
click at [74, 44] on span "Sài Gòn - [PERSON_NAME] Né (CT [PERSON_NAME])" at bounding box center [106, 41] width 125 height 14
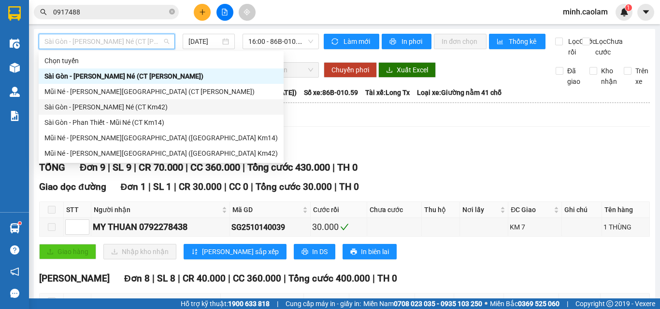
click at [70, 111] on div "Sài Gòn - [PERSON_NAME] Né (CT Km42)" at bounding box center [160, 107] width 233 height 11
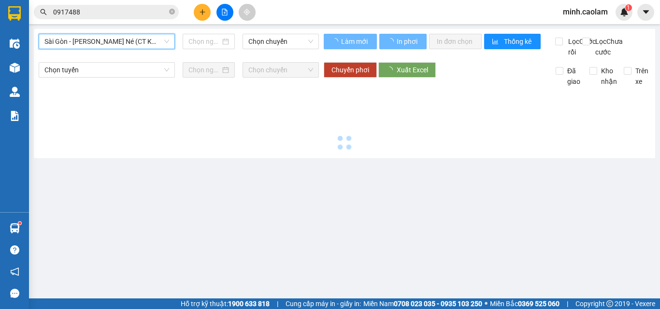
type input "[DATE]"
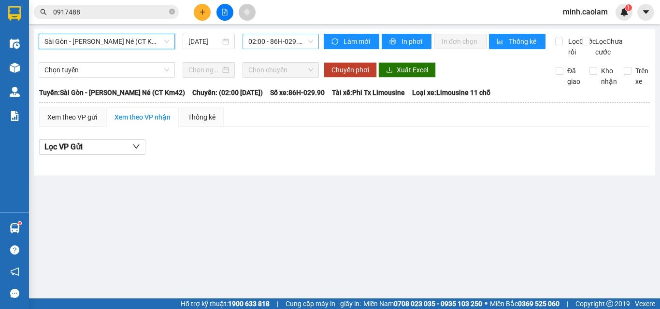
click at [281, 44] on span "02:00 - 86H-029.90" at bounding box center [280, 41] width 65 height 14
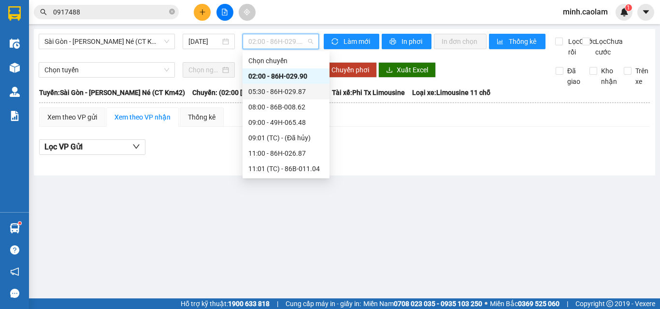
click at [282, 88] on div "05:30 - 86H-029.87" at bounding box center [285, 91] width 75 height 11
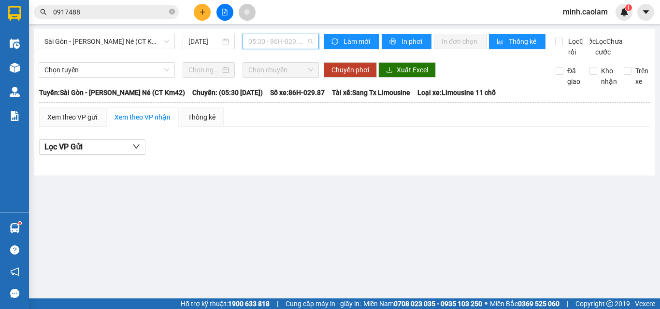
drag, startPoint x: 281, startPoint y: 40, endPoint x: 295, endPoint y: 62, distance: 26.1
click at [281, 41] on span "05:30 - 86H-029.87" at bounding box center [280, 41] width 65 height 14
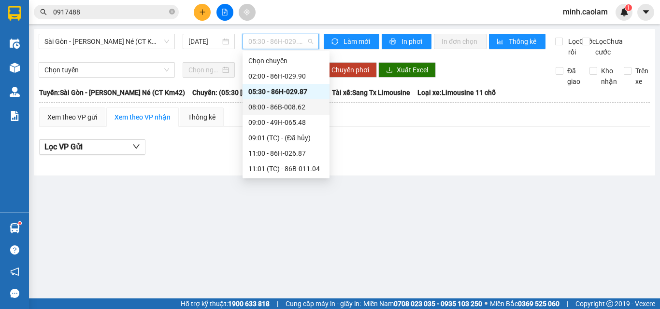
click at [284, 103] on div "08:00 - 86B-008.62" at bounding box center [285, 107] width 75 height 11
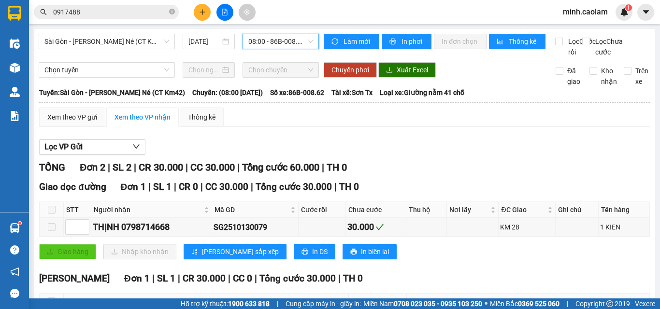
click at [285, 42] on span "08:00 - 86B-008.62" at bounding box center [280, 41] width 65 height 14
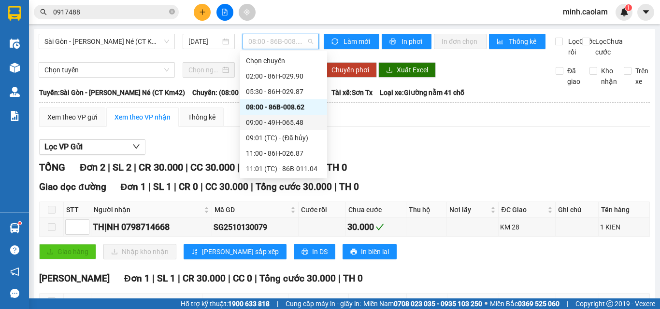
click at [270, 119] on div "09:00 - 49H-065.48" at bounding box center [283, 122] width 75 height 11
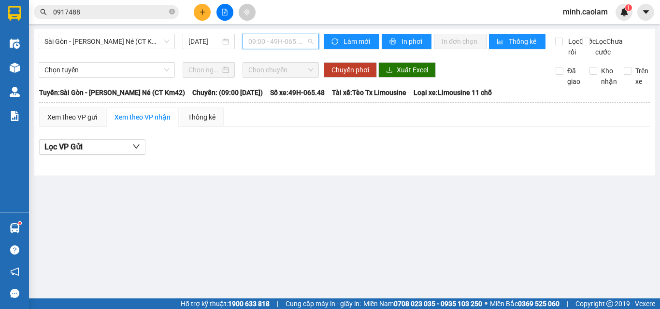
drag, startPoint x: 269, startPoint y: 38, endPoint x: 277, endPoint y: 70, distance: 32.9
click at [268, 40] on span "09:00 - 49H-065.48" at bounding box center [280, 41] width 65 height 14
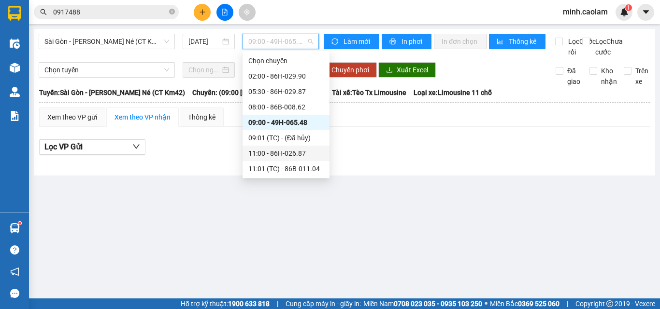
click at [269, 151] on div "11:00 - 86H-026.87" at bounding box center [285, 153] width 75 height 11
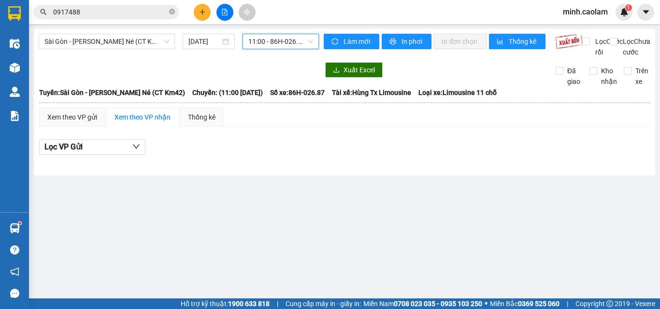
click at [276, 46] on span "11:00 - 86H-026.87" at bounding box center [280, 41] width 65 height 14
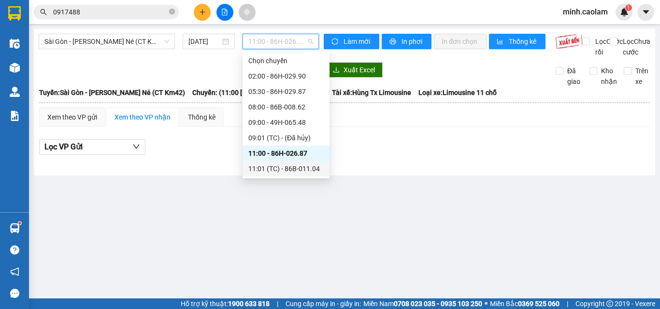
click at [279, 176] on div "11:01 (TC) - 86B-011.04" at bounding box center [285, 168] width 87 height 15
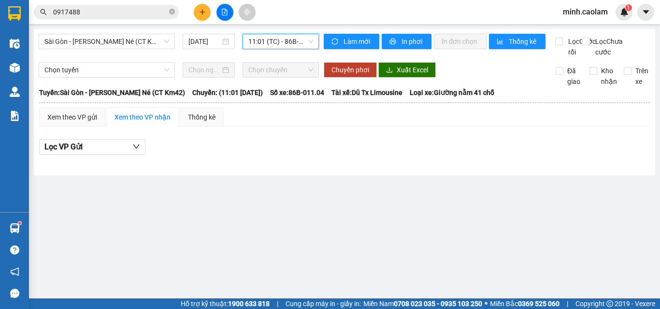
click at [268, 48] on span "11:01 (TC) - 86B-011.04" at bounding box center [280, 41] width 65 height 14
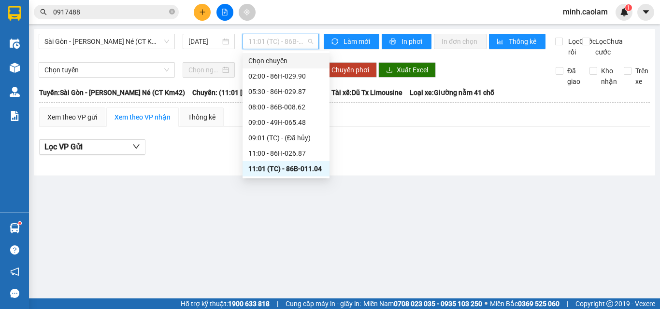
scroll to position [21, 0]
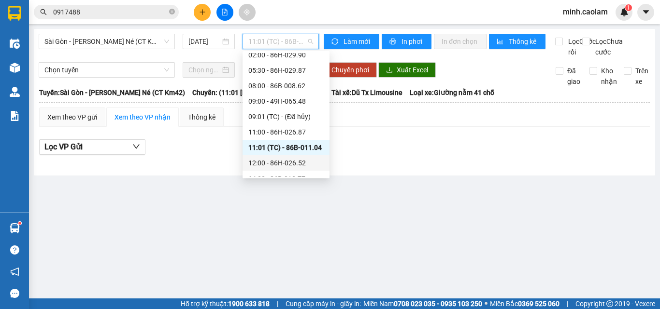
click at [279, 161] on div "12:00 - 86H-026.52" at bounding box center [285, 163] width 75 height 11
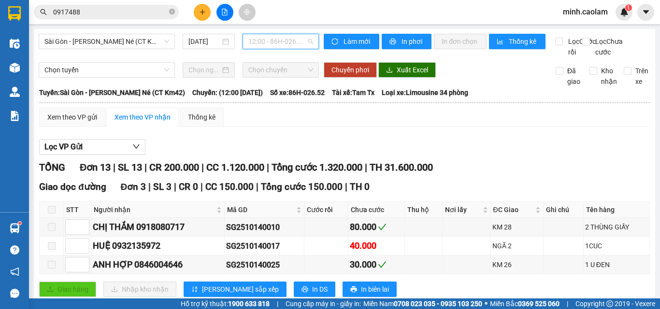
click at [272, 43] on span "12:00 - 86H-026.52" at bounding box center [280, 41] width 65 height 14
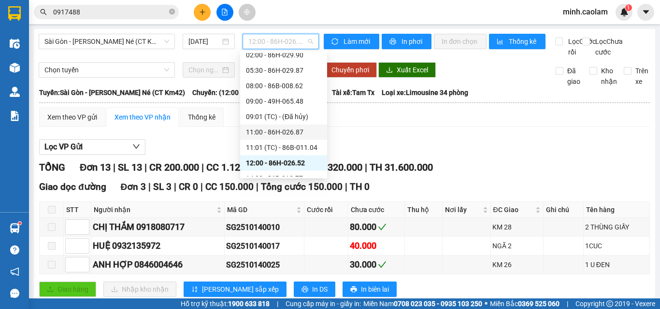
click at [461, 127] on div "Xem theo VP gửi Xem theo VP nhận Thống kê" at bounding box center [344, 117] width 610 height 19
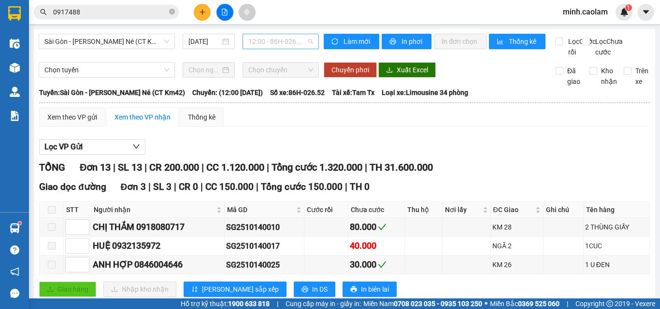
drag, startPoint x: 261, startPoint y: 40, endPoint x: 281, endPoint y: 108, distance: 71.2
click at [260, 41] on span "12:00 - 86H-026.52" at bounding box center [280, 41] width 65 height 14
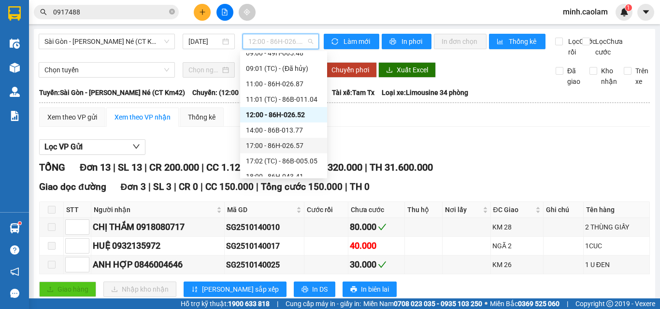
scroll to position [108, 0]
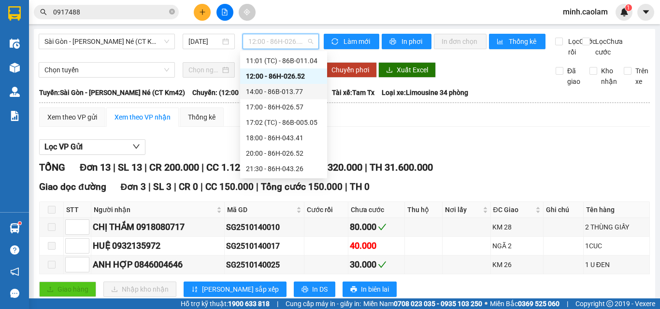
click at [284, 93] on div "14:00 - 86B-013.77" at bounding box center [283, 91] width 75 height 11
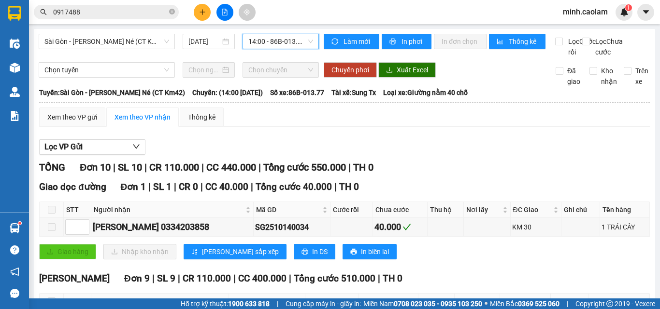
click at [287, 43] on span "14:00 - 86B-013.77" at bounding box center [280, 41] width 65 height 14
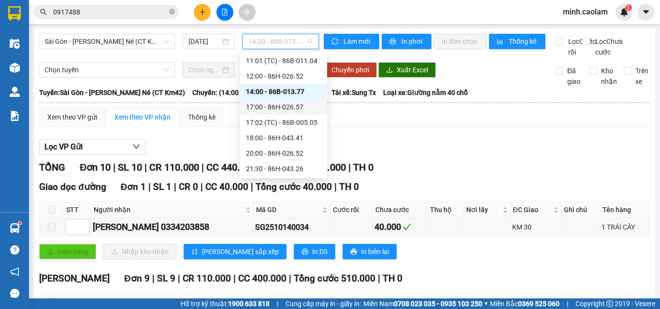
click at [278, 108] on div "17:00 - 86H-026.57" at bounding box center [283, 107] width 75 height 11
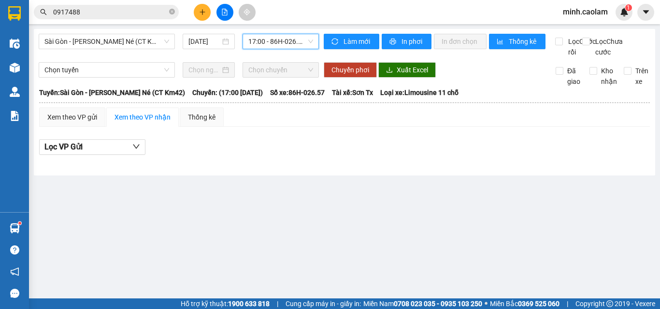
click at [275, 43] on span "17:00 - 86H-026.57" at bounding box center [280, 41] width 65 height 14
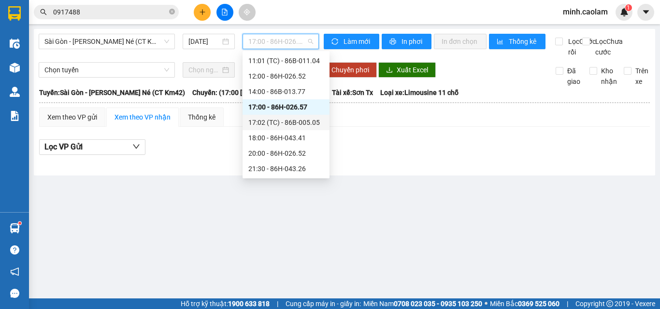
click at [289, 121] on div "17:02 (TC) - 86B-005.05" at bounding box center [285, 122] width 75 height 11
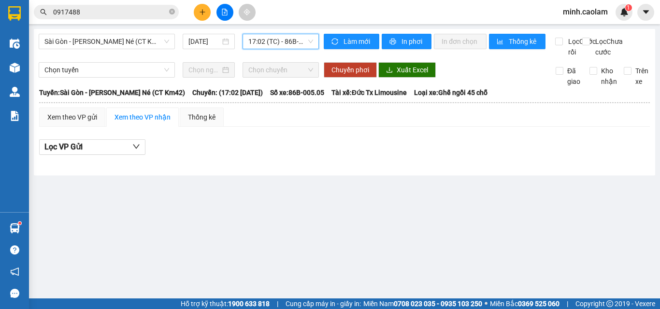
click at [277, 40] on span "17:02 (TC) - 86B-005.05" at bounding box center [280, 41] width 65 height 14
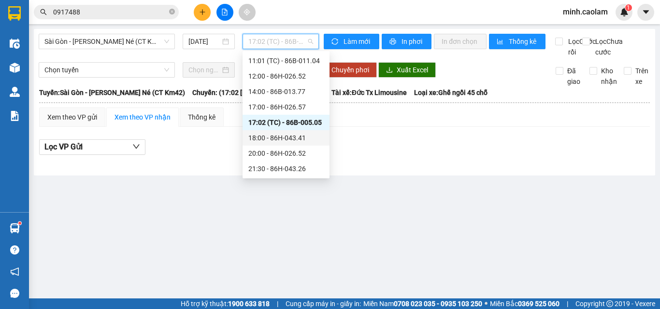
click at [286, 143] on div "18:00 - 86H-043.41" at bounding box center [285, 137] width 87 height 15
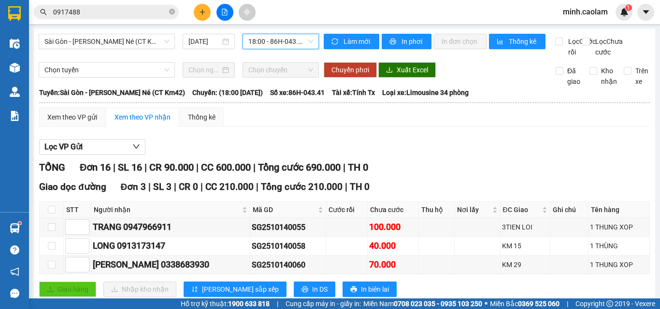
click at [266, 40] on span "18:00 - 86H-043.41" at bounding box center [280, 41] width 65 height 14
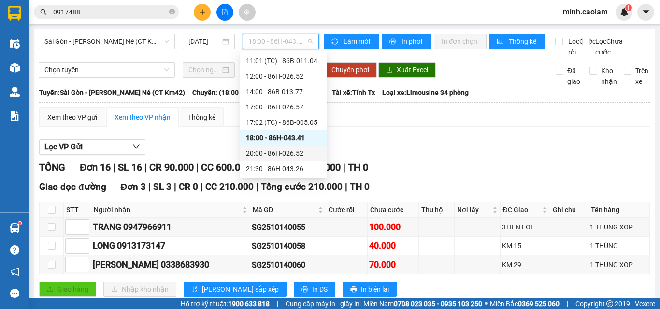
click at [307, 152] on div "20:00 - 86H-026.52" at bounding box center [283, 153] width 75 height 11
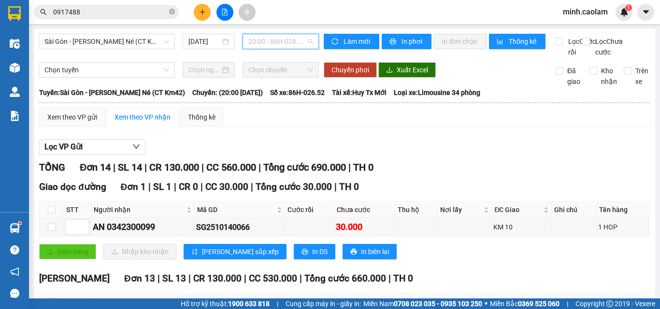
click at [281, 38] on span "20:00 - 86H-026.52" at bounding box center [280, 41] width 65 height 14
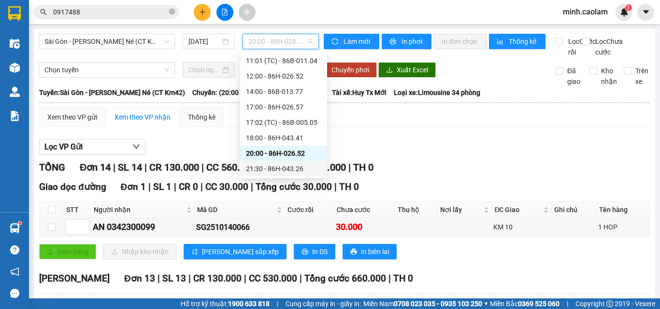
click at [279, 168] on div "21:30 - 86H-043.26" at bounding box center [283, 169] width 75 height 11
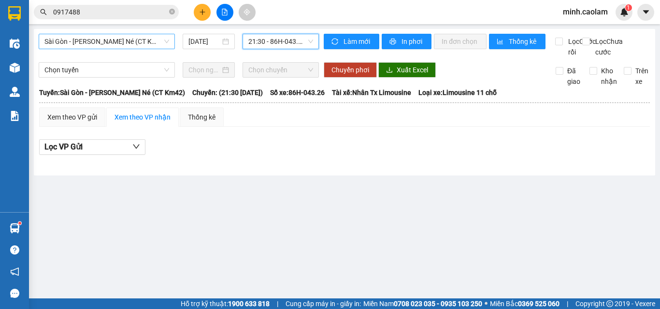
click at [77, 45] on span "Sài Gòn - [PERSON_NAME] Né (CT Km42)" at bounding box center [106, 41] width 125 height 14
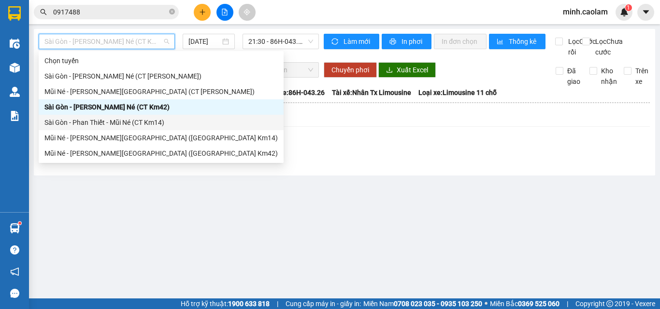
click at [74, 123] on div "Sài Gòn - Phan Thiết - Mũi Né (CT Km14)" at bounding box center [160, 122] width 233 height 11
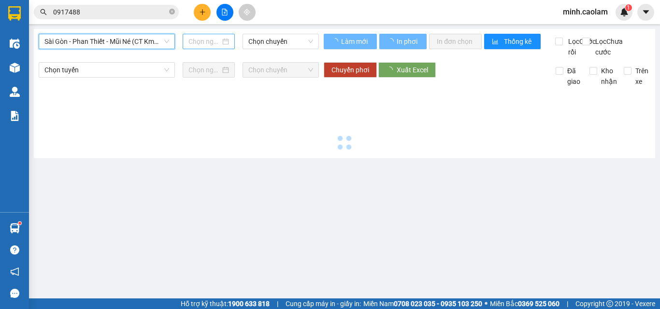
type input "[DATE]"
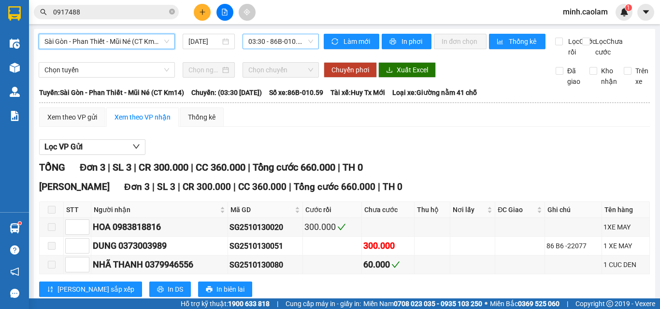
click at [261, 39] on span "03:30 - 86B-010.59" at bounding box center [280, 41] width 65 height 14
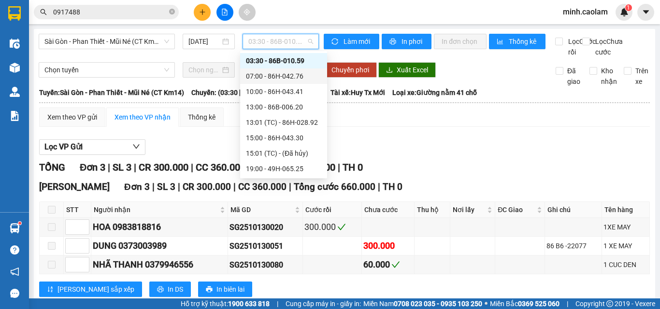
click at [267, 83] on div "07:00 - 86H-042.76" at bounding box center [283, 76] width 87 height 15
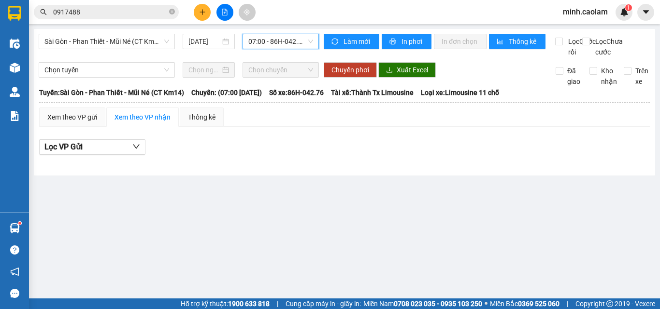
drag, startPoint x: 265, startPoint y: 39, endPoint x: 278, endPoint y: 87, distance: 49.5
click at [265, 42] on span "07:00 - 86H-042.76" at bounding box center [280, 41] width 65 height 14
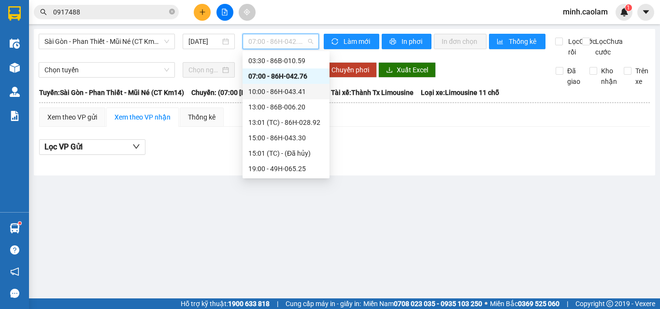
click at [275, 94] on div "10:00 - 86H-043.41" at bounding box center [285, 91] width 75 height 11
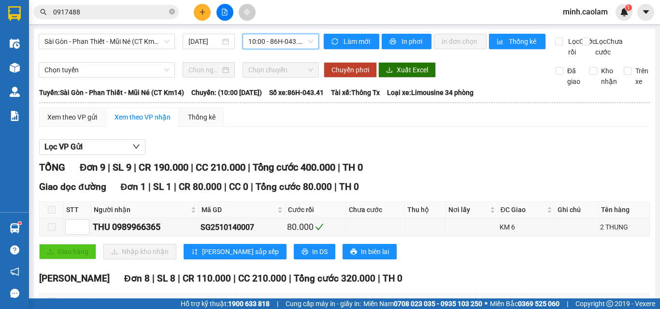
click at [285, 45] on span "10:00 - 86H-043.41" at bounding box center [280, 41] width 65 height 14
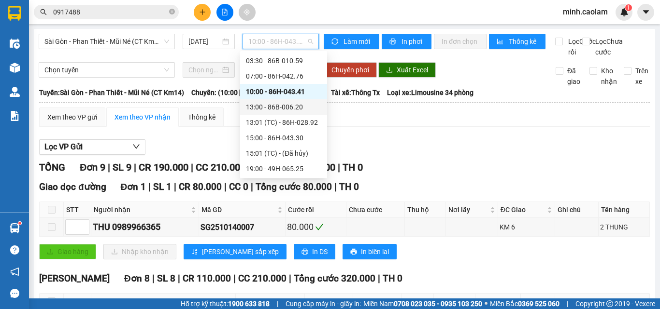
click at [281, 104] on div "13:00 - 86B-006.20" at bounding box center [283, 107] width 75 height 11
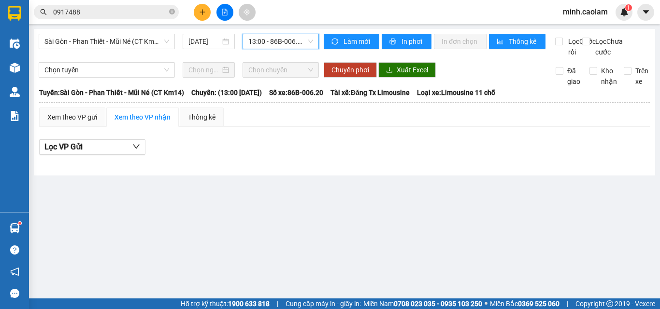
click at [267, 44] on span "13:00 - 86B-006.20" at bounding box center [280, 41] width 65 height 14
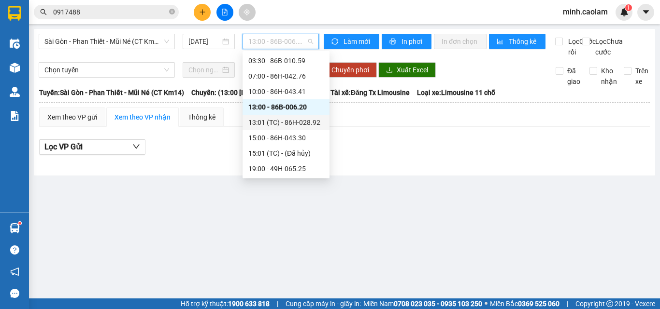
click at [283, 117] on div "13:01 (TC) - 86H-028.92" at bounding box center [285, 122] width 75 height 11
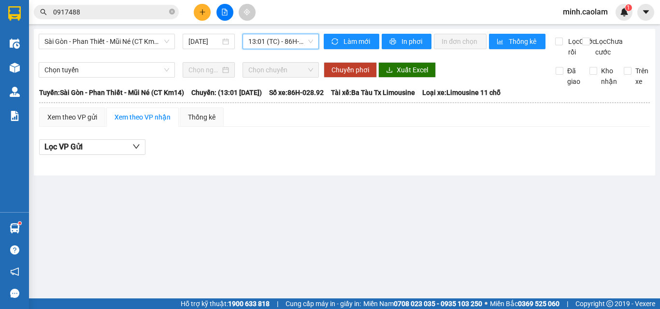
click at [273, 34] on span "13:01 (TC) - 86H-028.92" at bounding box center [280, 41] width 65 height 14
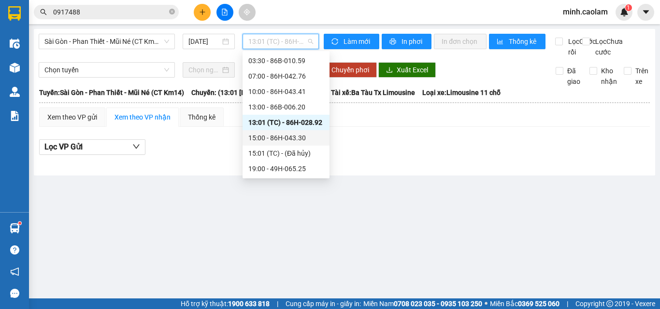
click at [290, 137] on div "15:00 - 86H-043.30" at bounding box center [285, 138] width 75 height 11
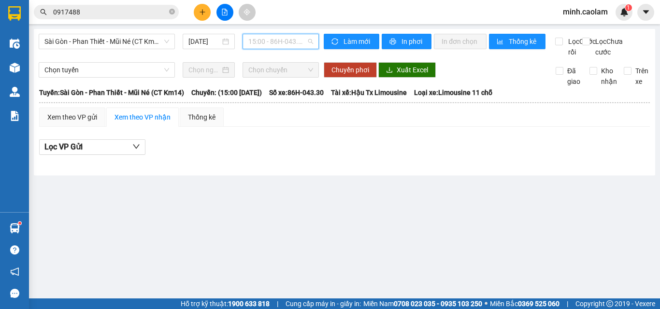
click at [284, 43] on span "15:00 - 86H-043.30" at bounding box center [280, 41] width 65 height 14
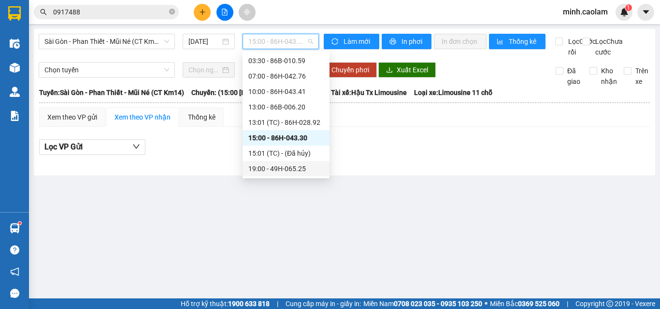
click at [274, 166] on div "19:00 - 49H-065.25" at bounding box center [285, 169] width 75 height 11
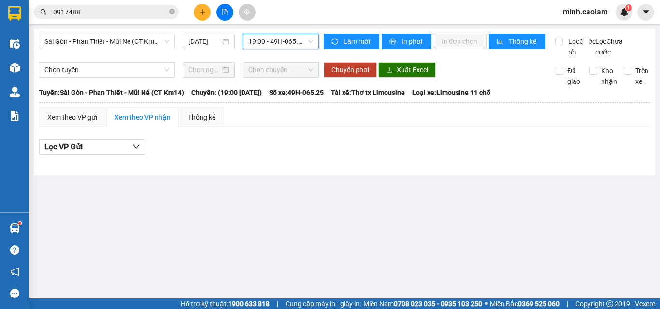
click at [275, 44] on span "19:00 - 49H-065.25" at bounding box center [280, 41] width 65 height 14
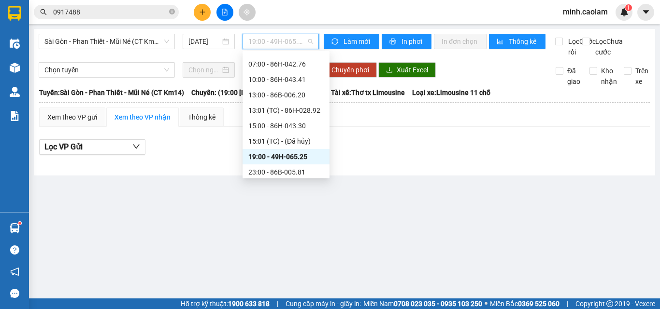
scroll to position [31, 0]
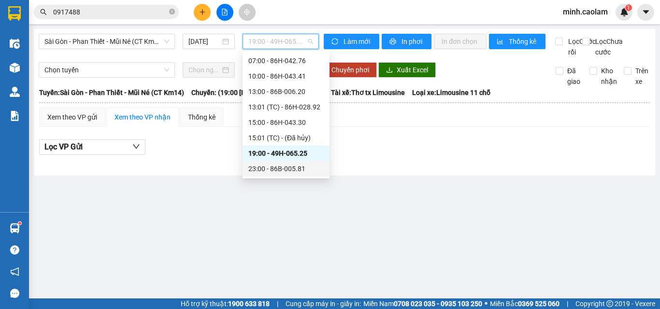
drag, startPoint x: 284, startPoint y: 162, endPoint x: 275, endPoint y: 182, distance: 21.8
click at [284, 162] on div "23:00 - 86B-005.81" at bounding box center [285, 168] width 87 height 15
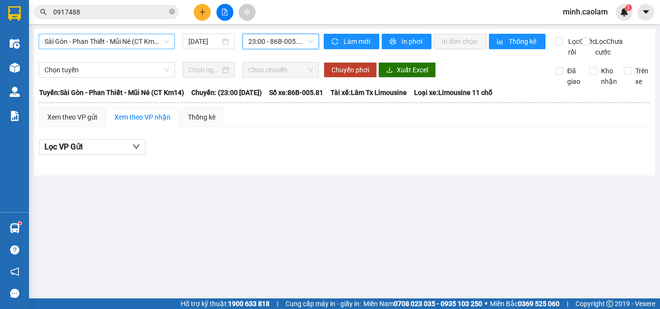
click at [59, 49] on div "Sài Gòn - [PERSON_NAME] Né (CT Km14) [DATE] 23:00 23:00 - 86B-005.81" at bounding box center [179, 46] width 280 height 24
click at [71, 44] on span "Sài Gòn - Phan Thiết - Mũi Né (CT Km14)" at bounding box center [106, 41] width 125 height 14
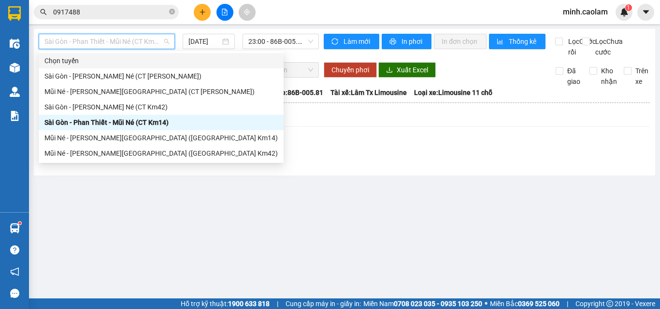
drag, startPoint x: 314, startPoint y: 231, endPoint x: 287, endPoint y: 134, distance: 100.6
click at [314, 230] on main "[GEOGRAPHIC_DATA] - [PERSON_NAME][GEOGRAPHIC_DATA] ([GEOGRAPHIC_DATA] Km14) [DA…" at bounding box center [330, 149] width 660 height 299
